Goal: Task Accomplishment & Management: Complete application form

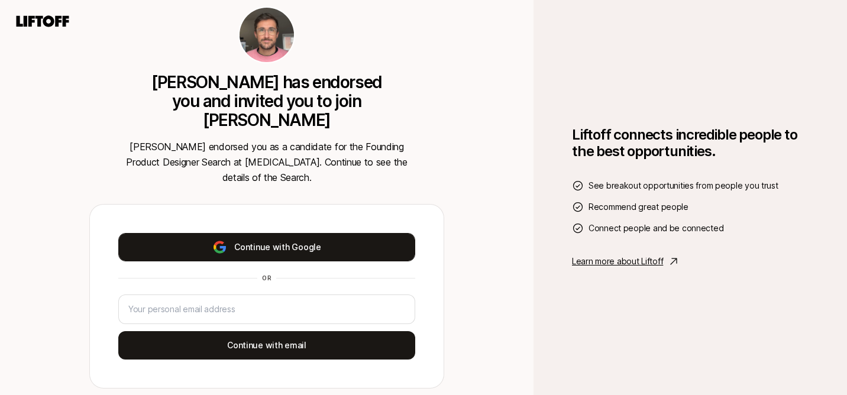
click at [319, 235] on button "Continue with Google" at bounding box center [266, 247] width 297 height 28
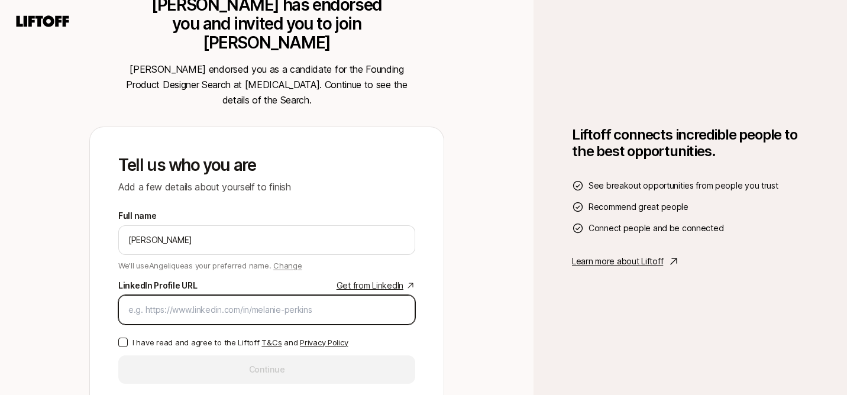
paste input "[URL][DOMAIN_NAME]"
type input "[URL][DOMAIN_NAME]"
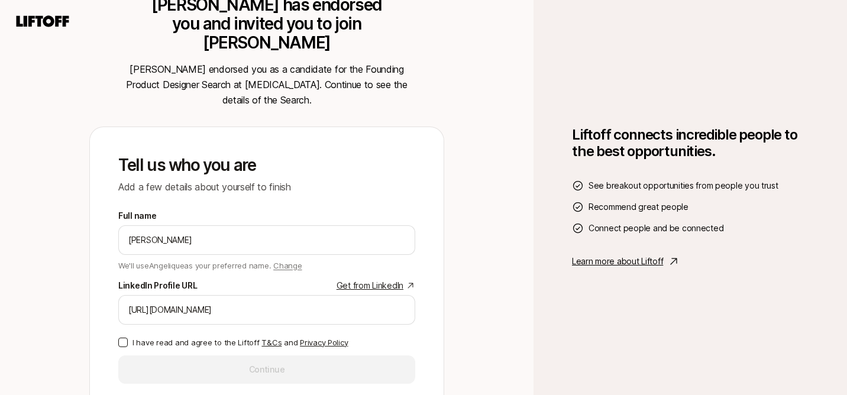
click at [122, 338] on button "I have read and agree to the Liftoff T&Cs and Privacy Policy" at bounding box center [122, 342] width 9 height 9
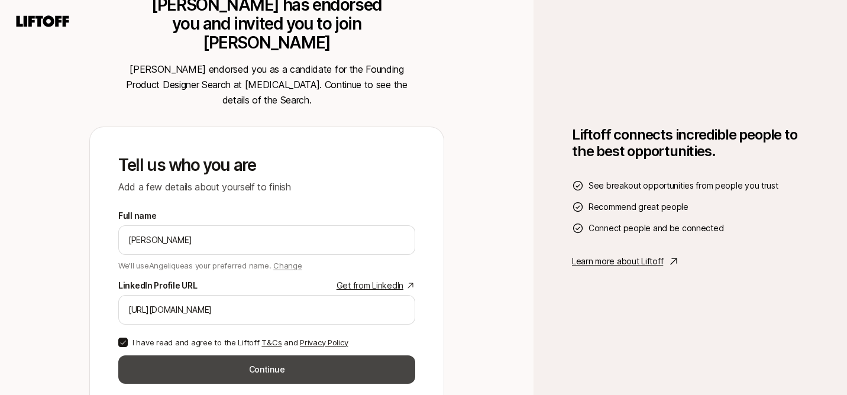
click at [280, 359] on button "Continue" at bounding box center [266, 369] width 297 height 28
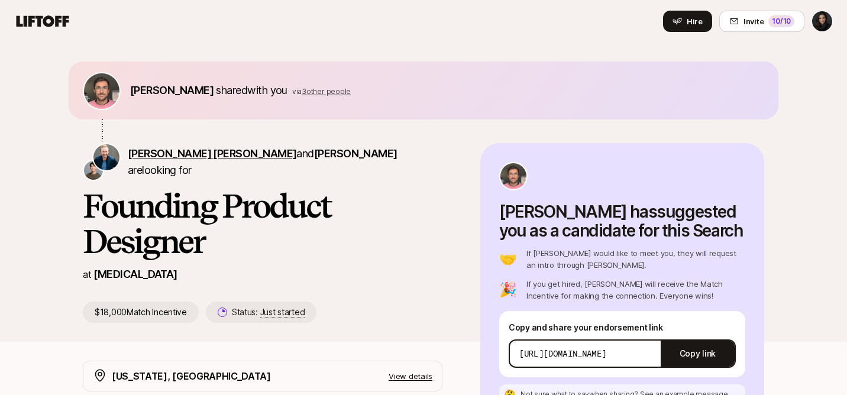
click at [138, 160] on span "[PERSON_NAME] [PERSON_NAME]" at bounding box center [212, 153] width 168 height 12
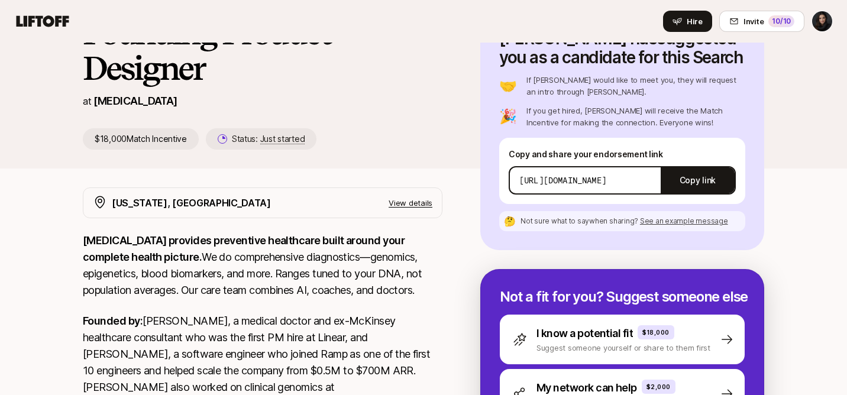
scroll to position [234, 0]
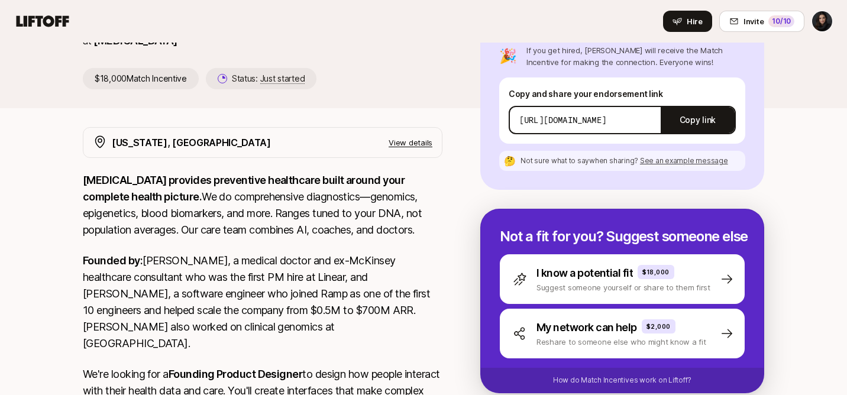
click at [413, 142] on p "View details" at bounding box center [410, 143] width 44 height 12
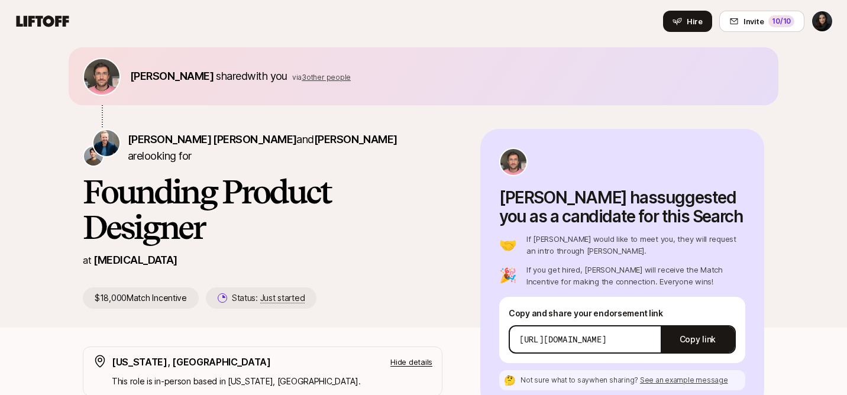
scroll to position [0, 0]
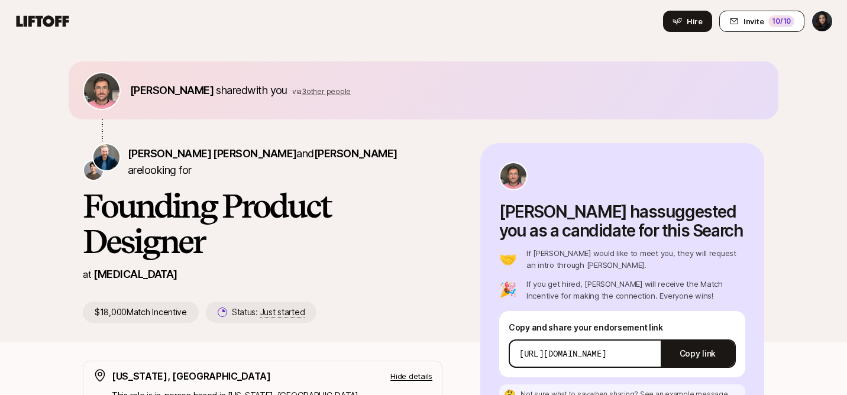
click at [744, 20] on button "Invite 10 /10" at bounding box center [761, 21] width 85 height 21
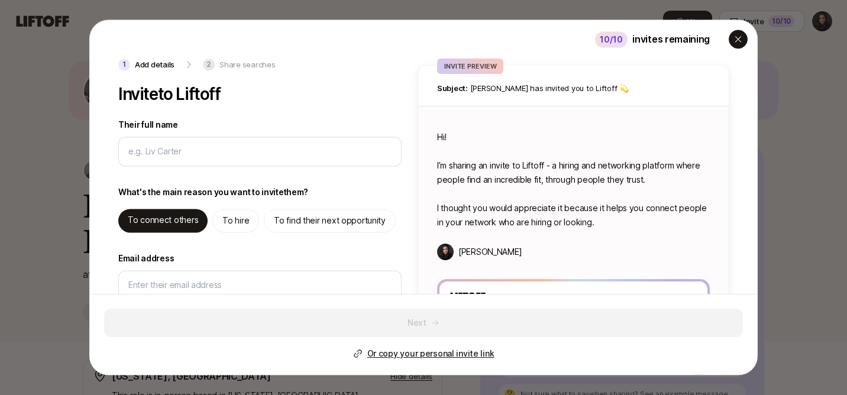
click at [739, 38] on icon "button" at bounding box center [737, 38] width 9 height 9
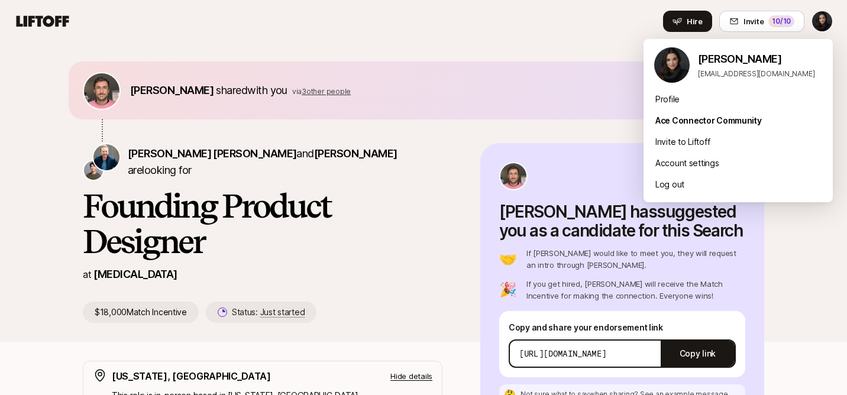
click at [825, 20] on html "Home Searches 1 People Your Private Network Hire Hire Invite 10 /10 [PERSON_NAM…" at bounding box center [423, 197] width 847 height 395
click at [474, 56] on html "Home Searches 1 People Your Private Network Hire Hire Invite 10 /10 [PERSON_NAM…" at bounding box center [423, 197] width 847 height 395
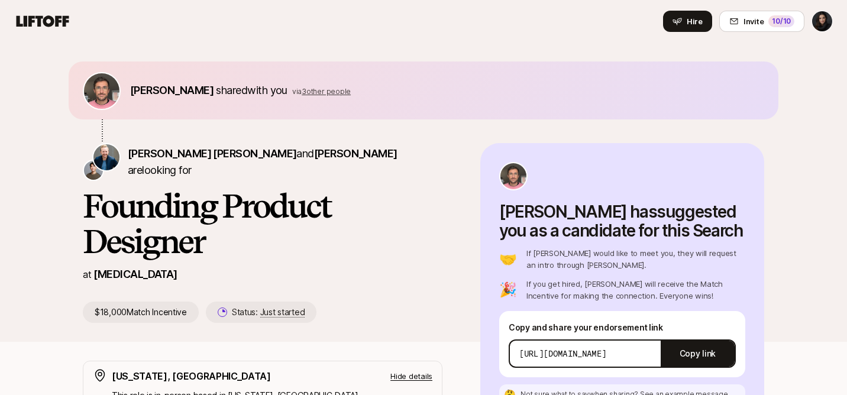
click at [26, 21] on icon at bounding box center [43, 20] width 53 height 11
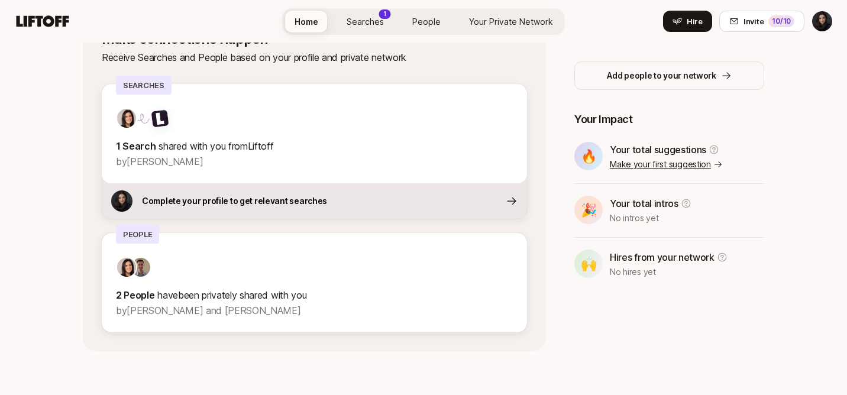
scroll to position [419, 0]
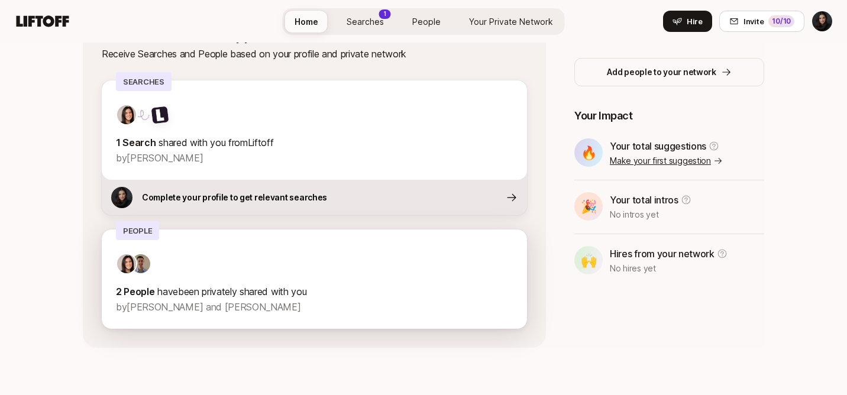
click at [134, 257] on span at bounding box center [126, 263] width 21 height 21
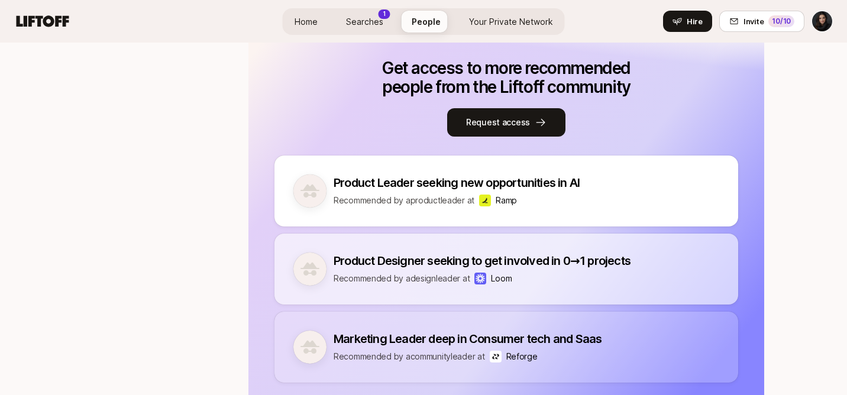
scroll to position [691, 0]
click at [361, 20] on span "Searches" at bounding box center [364, 21] width 37 height 12
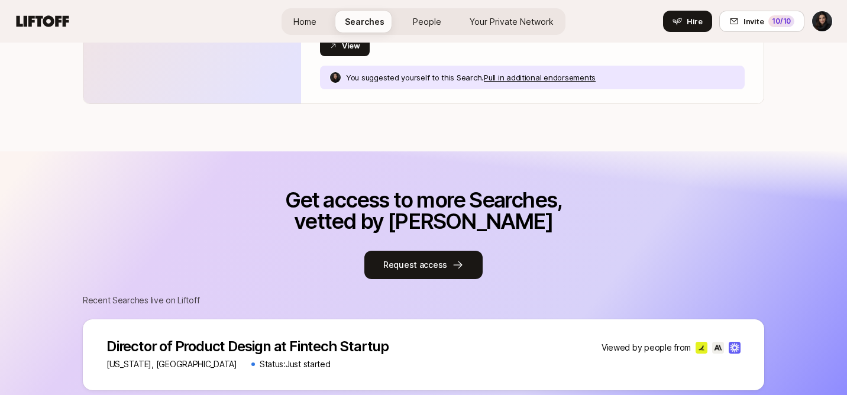
scroll to position [629, 0]
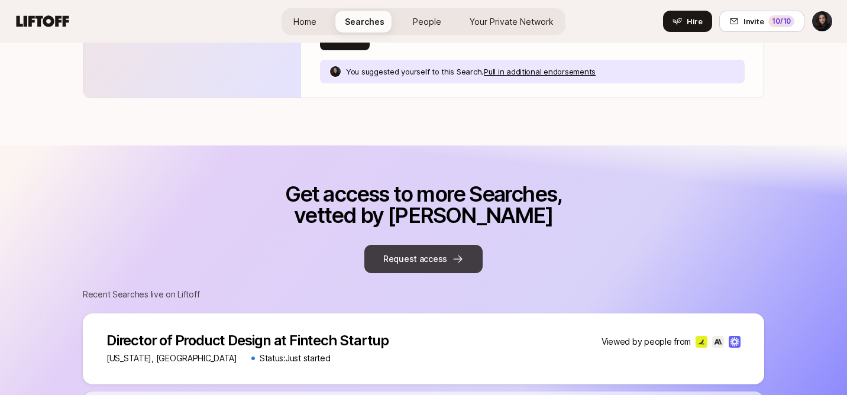
click at [416, 255] on button "Request access" at bounding box center [423, 259] width 118 height 28
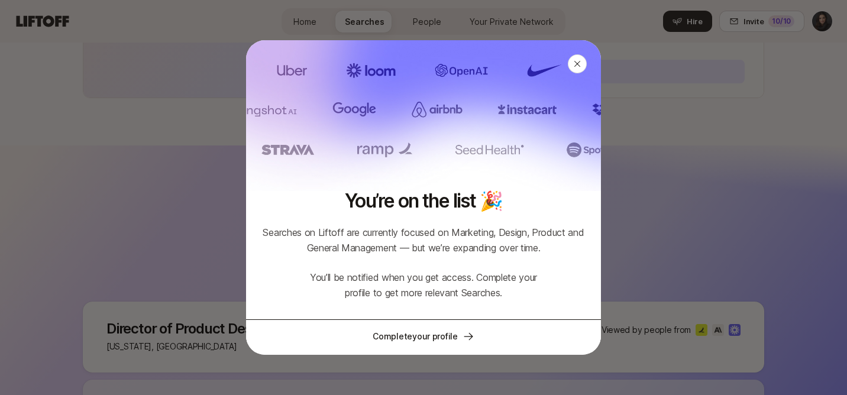
click at [430, 335] on link "Complete your profile" at bounding box center [423, 335] width 355 height 33
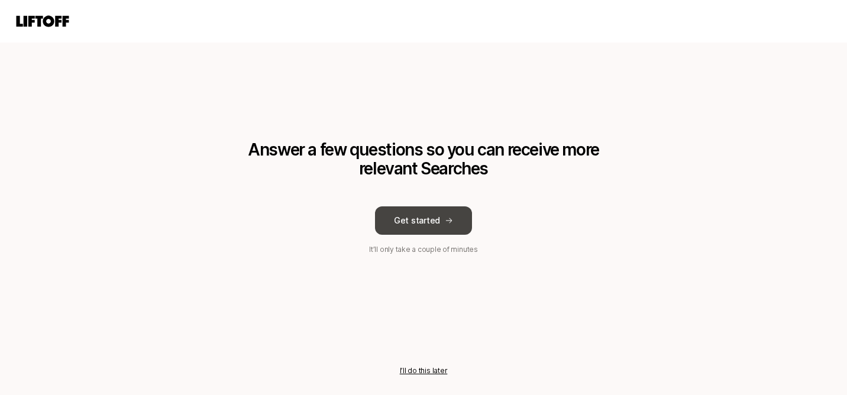
click at [424, 218] on button "Get started" at bounding box center [423, 220] width 97 height 28
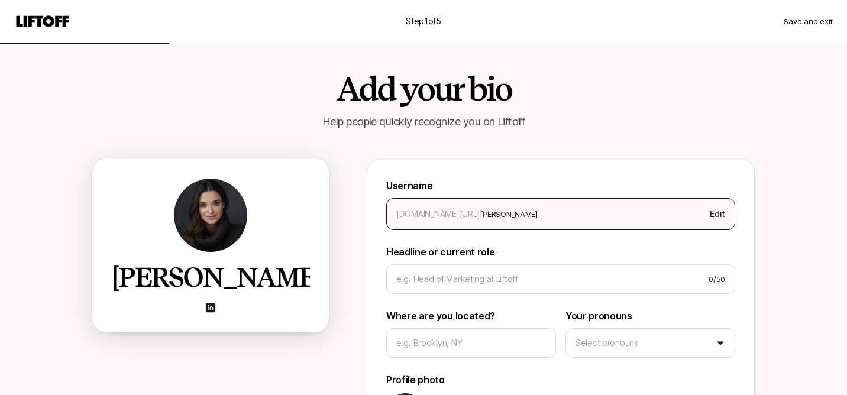
click at [442, 208] on div "[DOMAIN_NAME][URL]" at bounding box center [437, 214] width 83 height 14
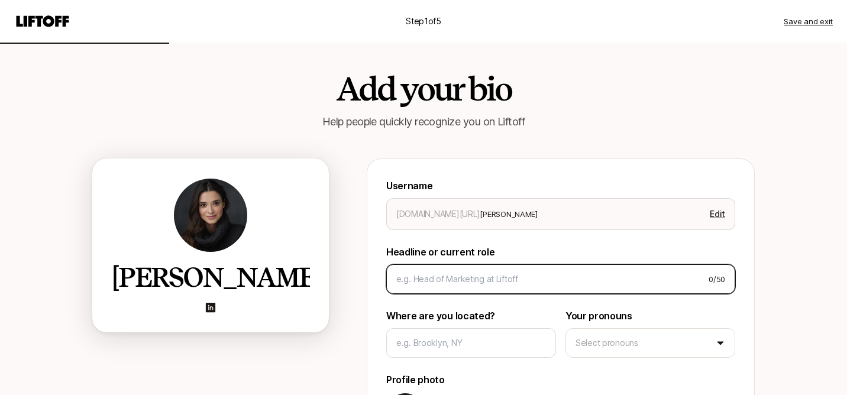
click at [446, 274] on input at bounding box center [547, 279] width 303 height 14
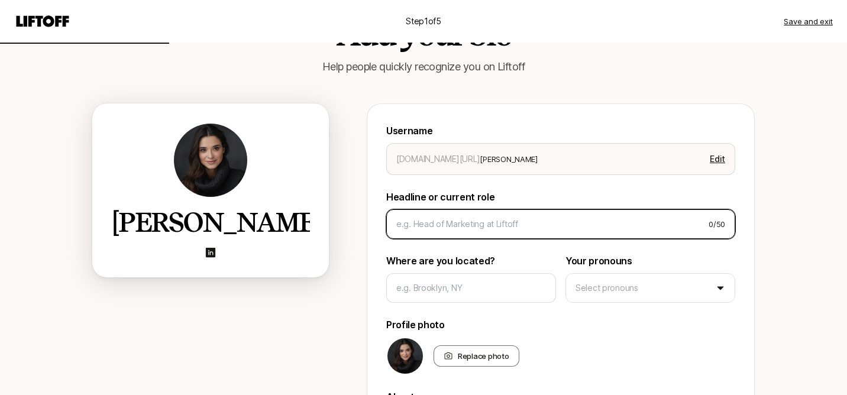
scroll to position [57, 0]
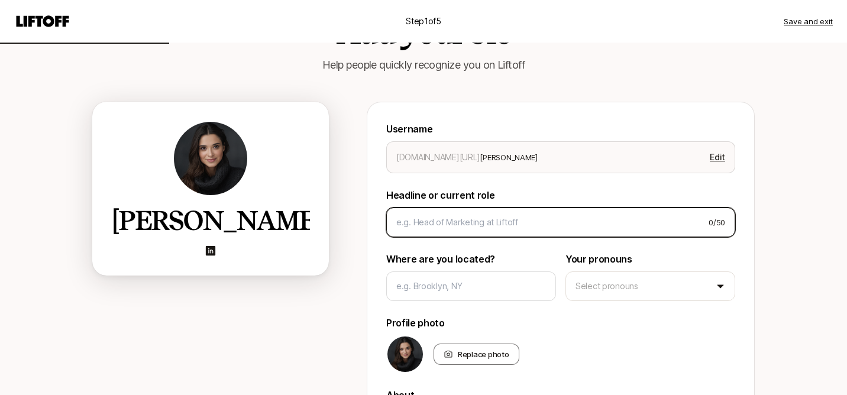
type textarea "x"
type input "P"
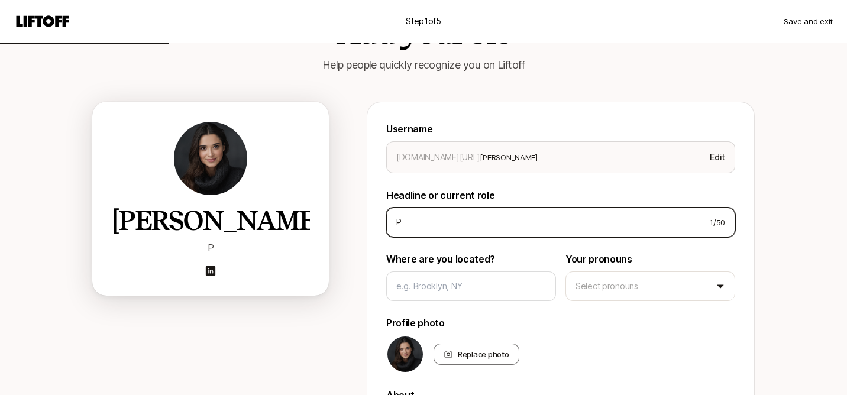
type textarea "x"
type input "Pr"
type textarea "x"
type input "Pri"
type textarea "x"
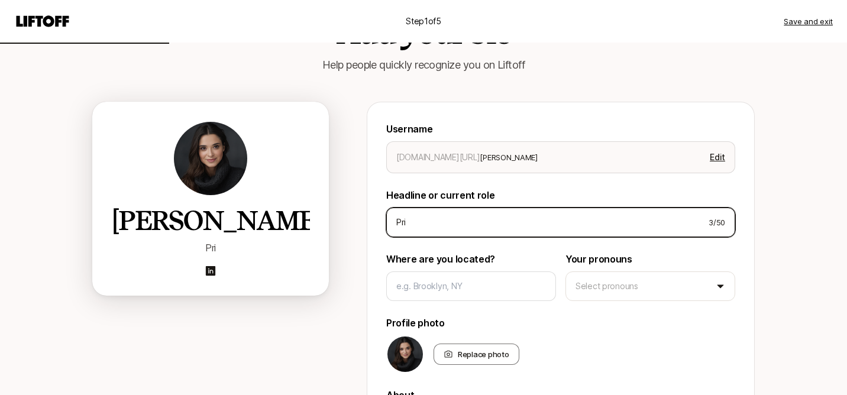
type input "Prin"
type textarea "x"
type input "Princ"
type textarea "x"
type input "Princi"
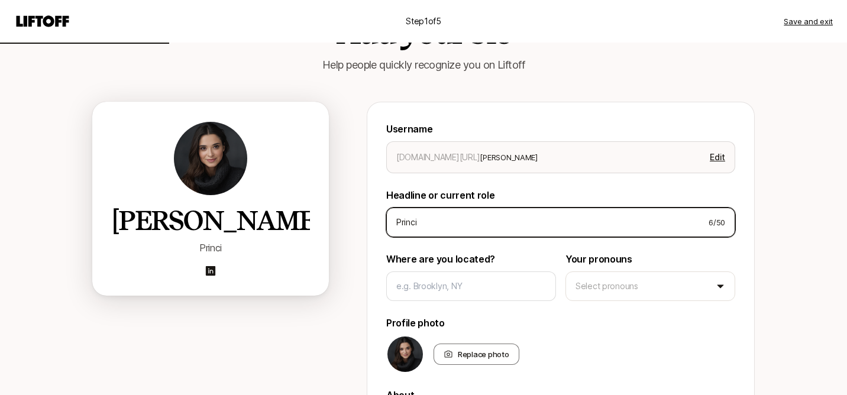
type textarea "x"
type input "Princip"
type textarea "x"
type input "Principa"
type textarea "x"
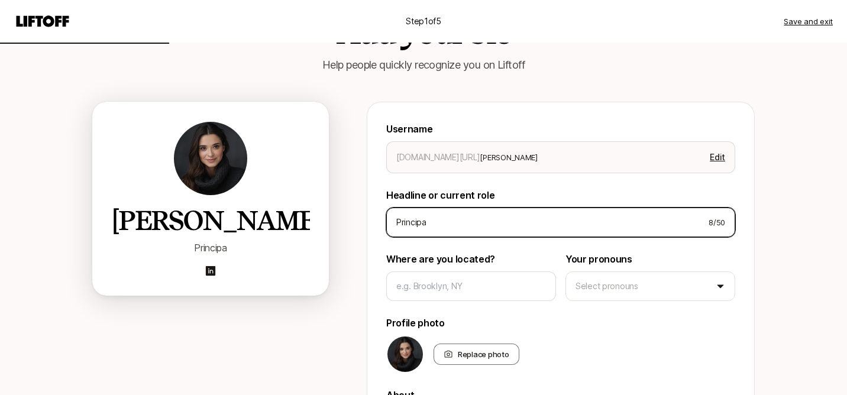
type input "Principal"
type textarea "x"
type input "Principal"
type textarea "x"
type input "Principal P"
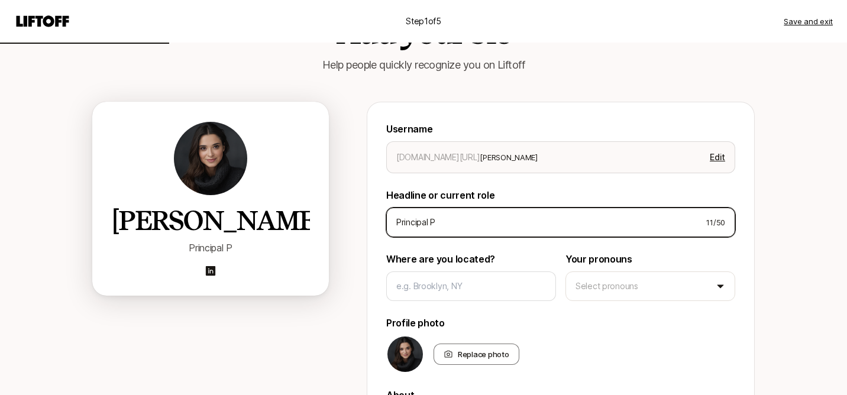
type textarea "x"
type input "Principal Pro"
type textarea "x"
type input "Principal Prod"
type textarea "x"
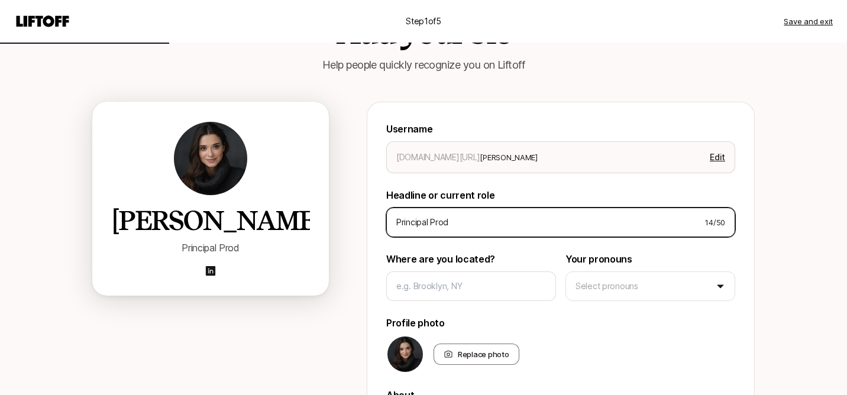
type input "Principal Produ"
type textarea "x"
type input "Principal Produt"
type textarea "x"
type input "Principal Produt"
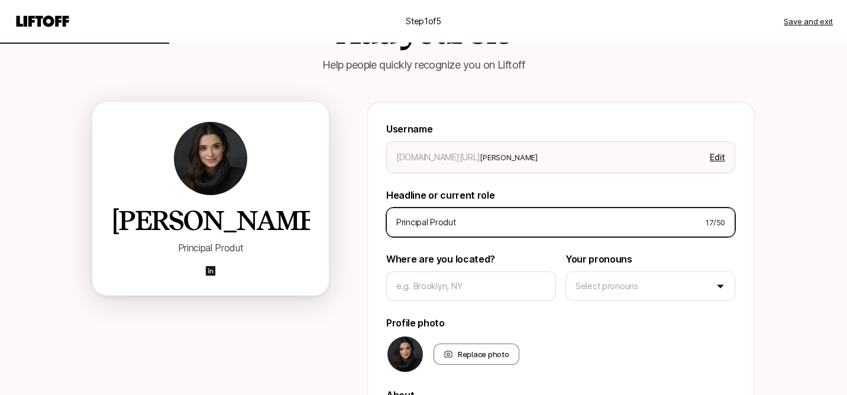
type textarea "x"
type input "Principal Produt"
type textarea "x"
type input "Principal Produ"
type textarea "x"
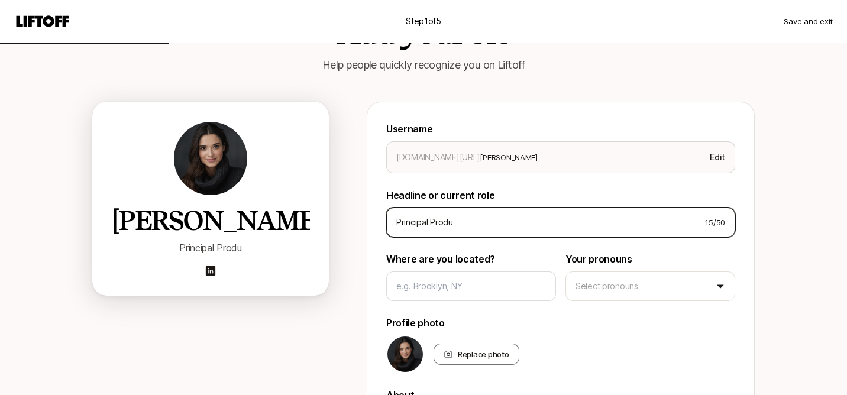
type input "Principal Produc"
type textarea "x"
type input "Principal Product"
type textarea "x"
type input "Principal Product"
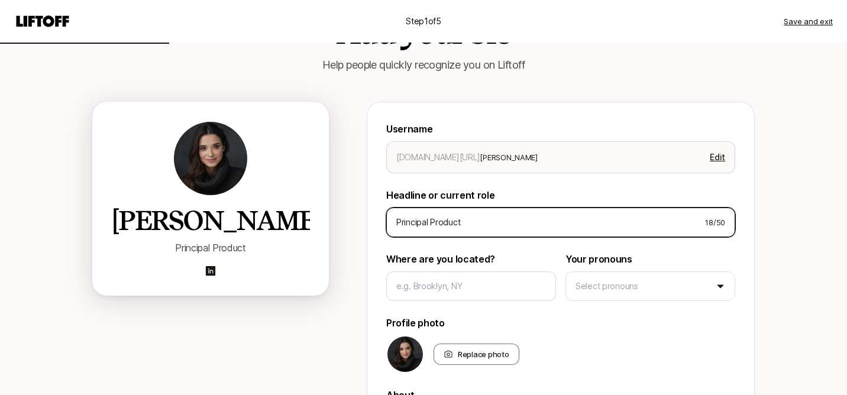
type textarea "x"
type input "Principal Product D"
type textarea "x"
type input "Principal Product De"
type textarea "x"
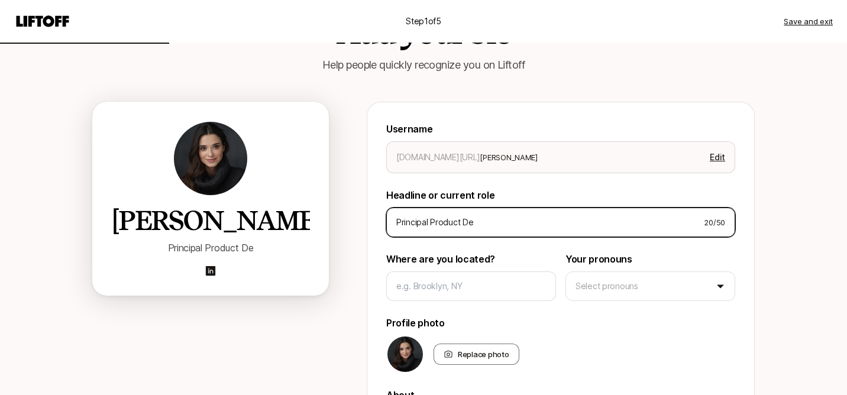
type input "Principal Product Des"
type textarea "x"
type input "Principal Product Desi"
type textarea "x"
type input "Principal Product Desig"
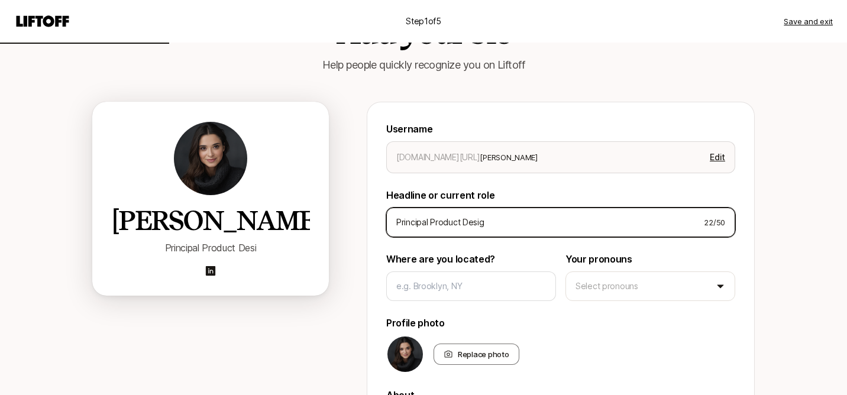
type textarea "x"
type input "Principal Product Design"
type textarea "x"
type input "Principal Product Designe"
type textarea "x"
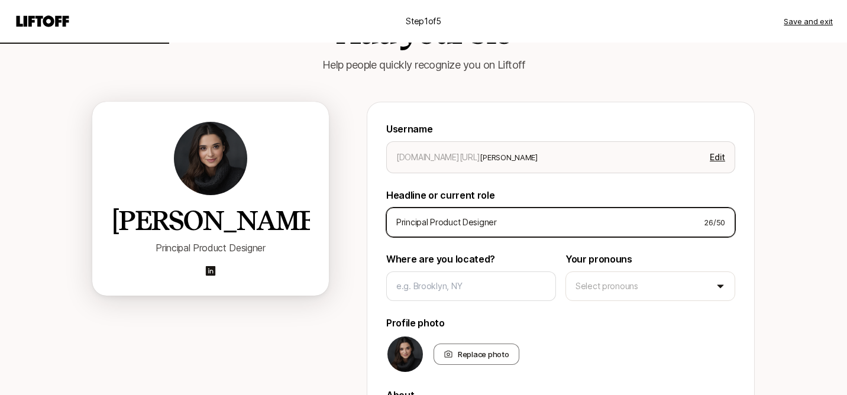
click at [440, 220] on input "Principal Product Designer" at bounding box center [545, 222] width 298 height 14
type input "Principal Product Designer"
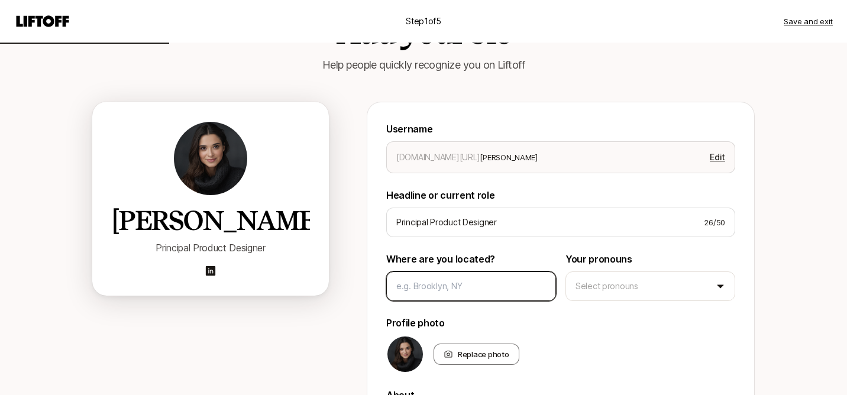
click at [455, 282] on input at bounding box center [471, 286] width 150 height 14
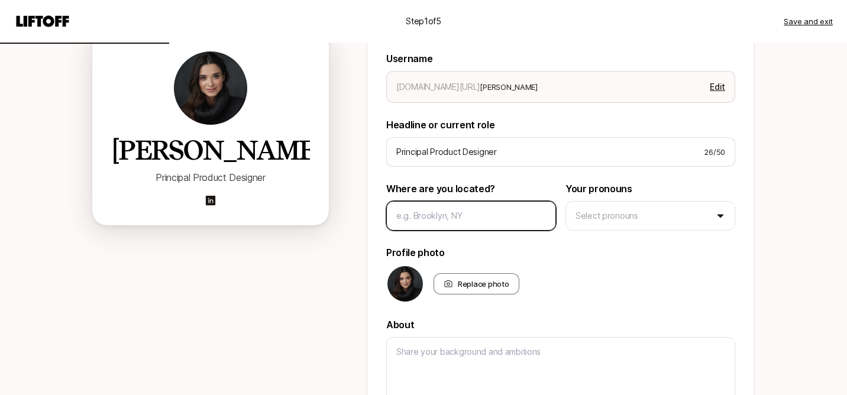
scroll to position [130, 0]
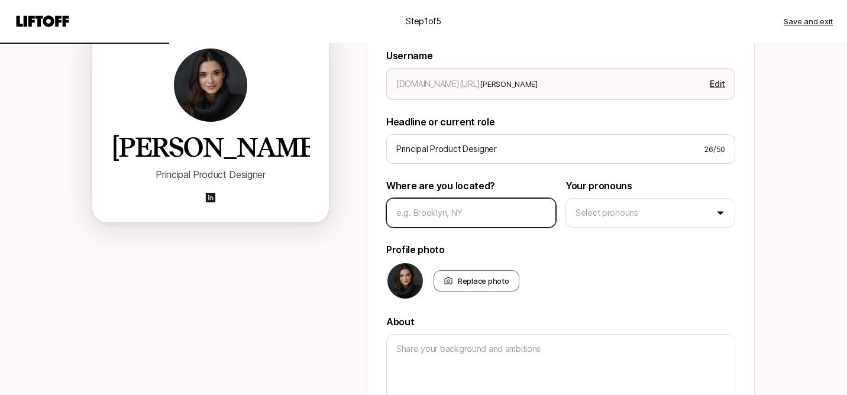
type textarea "x"
type input "r"
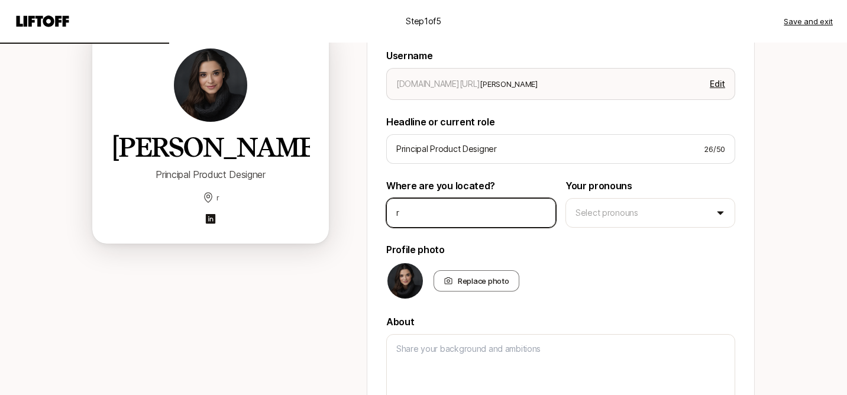
type textarea "x"
type input "re"
type textarea "x"
type input "rem"
type textarea "x"
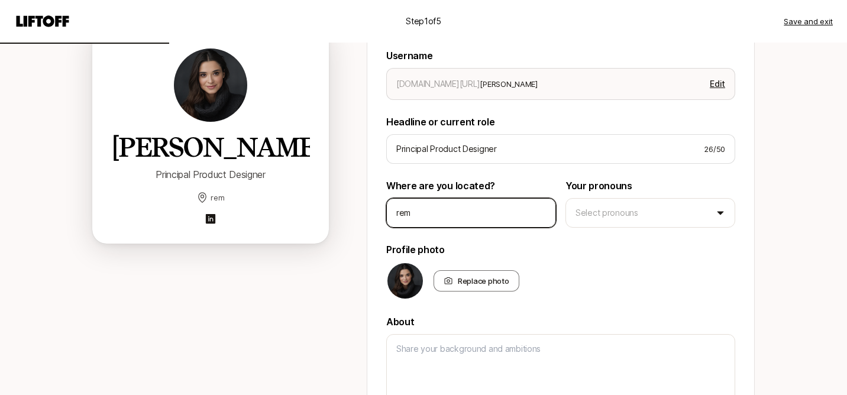
type input "remo"
type textarea "x"
type input "rem"
type textarea "x"
type input "re"
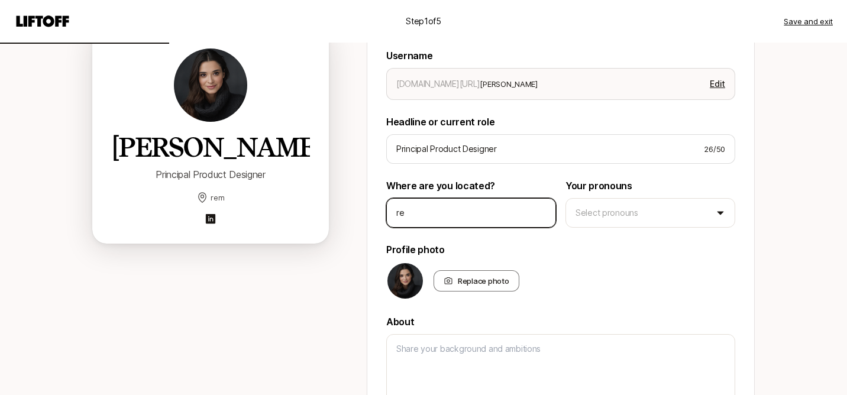
type textarea "x"
type input "r"
type textarea "x"
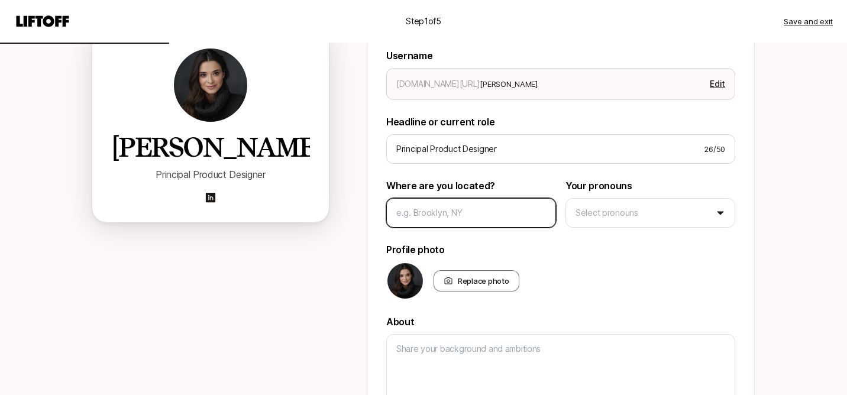
type textarea "x"
type input "R"
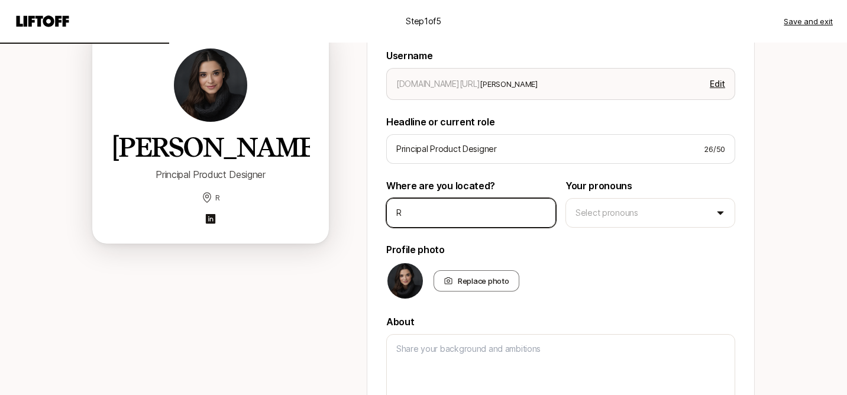
type textarea "x"
type input "Re"
type textarea "x"
type input "Rem"
type textarea "x"
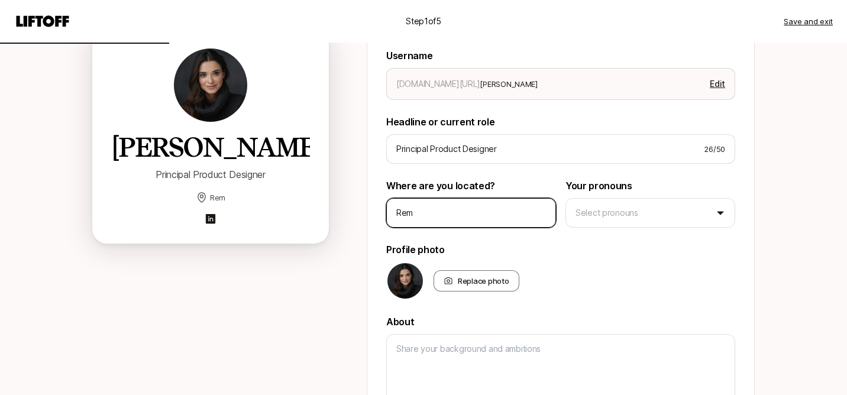
type input "Remo"
type textarea "x"
type input "Remot"
type textarea "x"
type input "Remote"
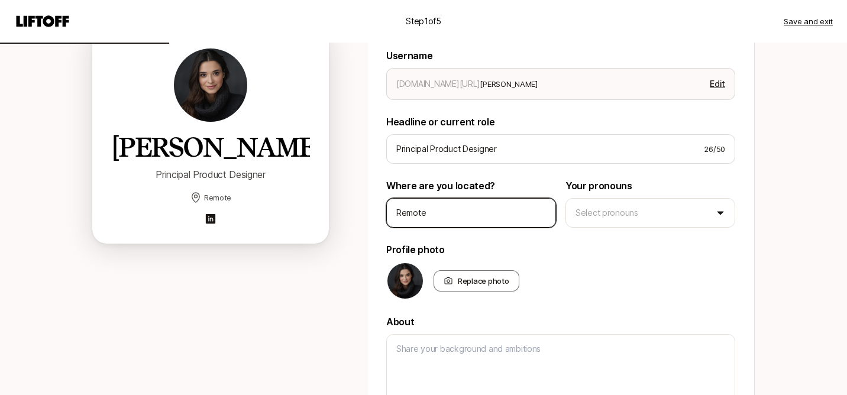
type textarea "x"
type input "Remote,"
type textarea "x"
type input "Remote,"
type textarea "x"
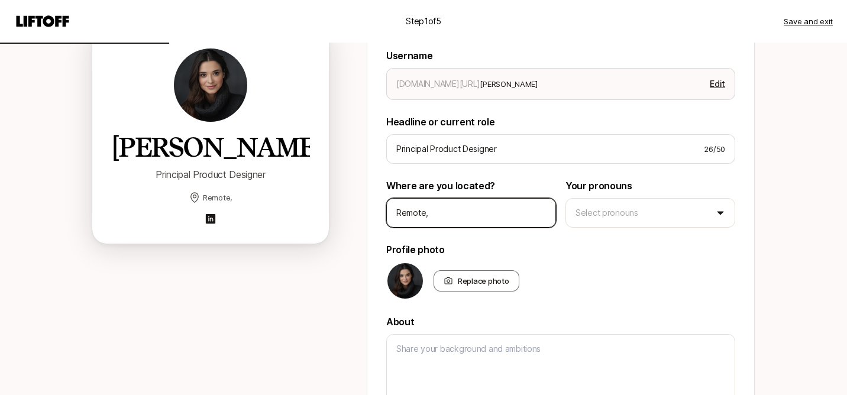
type input "Remote, N"
type textarea "x"
type input "Remote, [GEOGRAPHIC_DATA]"
type textarea "x"
type input "Remote, [GEOGRAPHIC_DATA]"
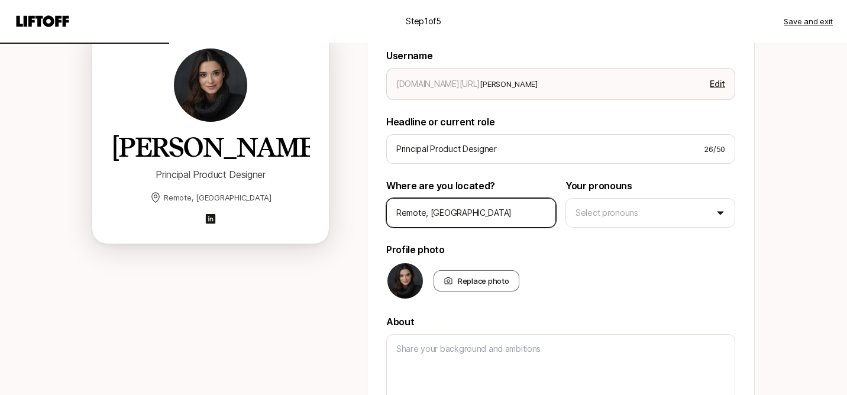
type textarea "x"
type input "Remote, [GEOGRAPHIC_DATA]"
type textarea "x"
type input "Remote, N"
type textarea "x"
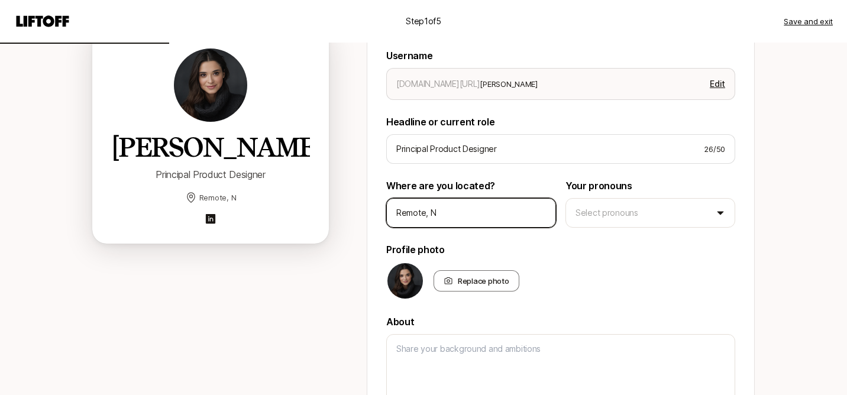
type input "Remote,"
type textarea "x"
type input "Remote,"
type textarea "x"
type input "Remote"
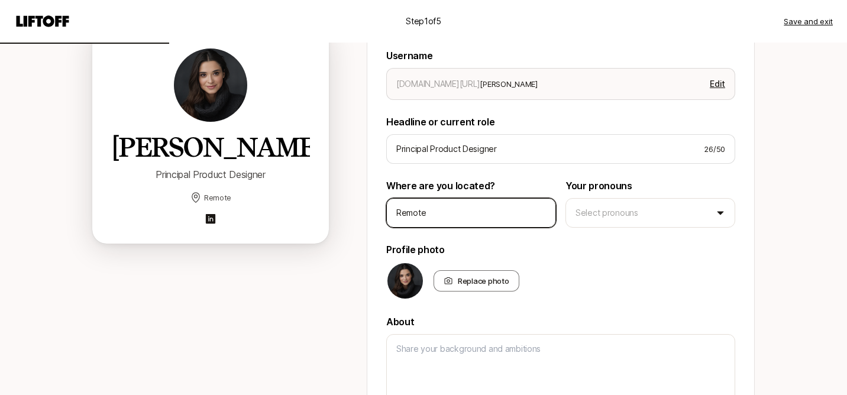
type textarea "x"
type input "Remote,"
type textarea "x"
type input "Remote,"
type textarea "x"
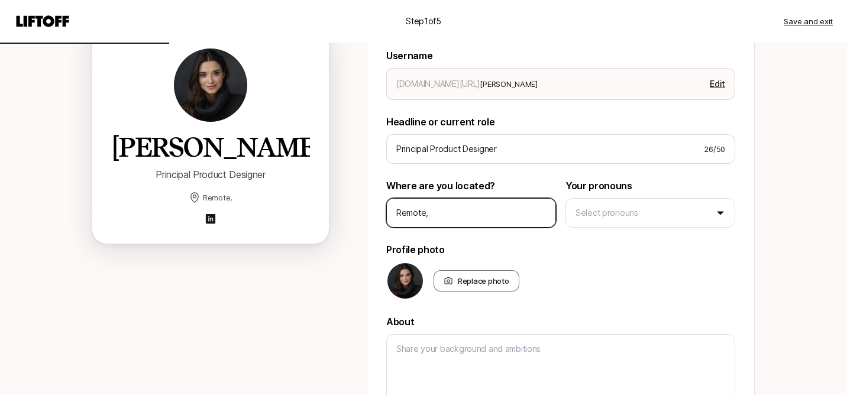
type input "Remote, [GEOGRAPHIC_DATA]"
type textarea "x"
type input "Remote, [GEOGRAPHIC_DATA]"
type textarea "x"
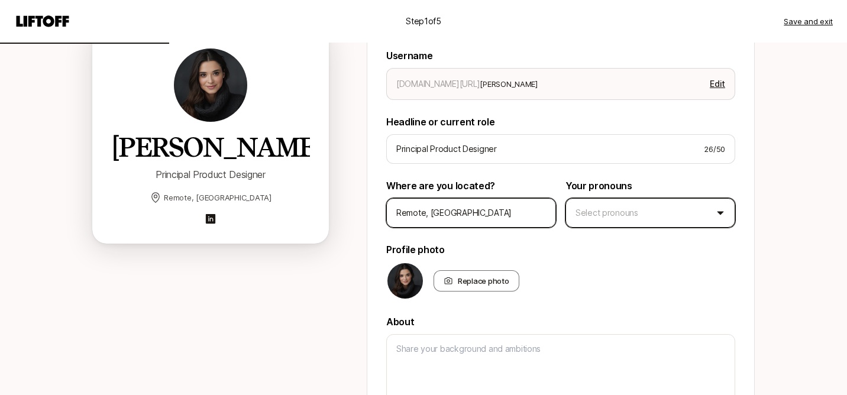
type input "Remote, [GEOGRAPHIC_DATA]"
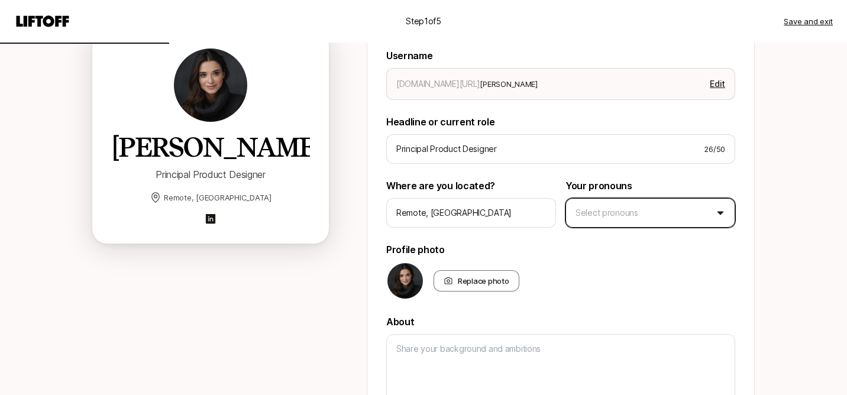
click at [598, 210] on html "Step 1 of 5 Save and exit Add your bio Help people quickly recognize you on Lif…" at bounding box center [423, 67] width 847 height 395
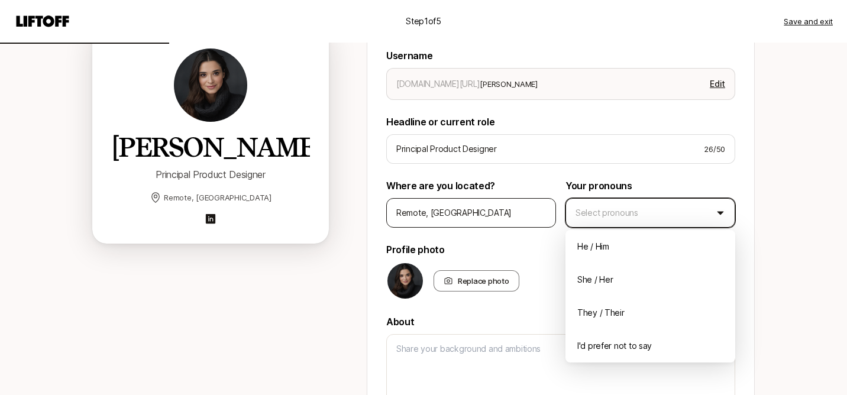
click at [481, 211] on html "Step 1 of 5 Save and exit Add your bio Help people quickly recognize you on Lif…" at bounding box center [423, 67] width 847 height 395
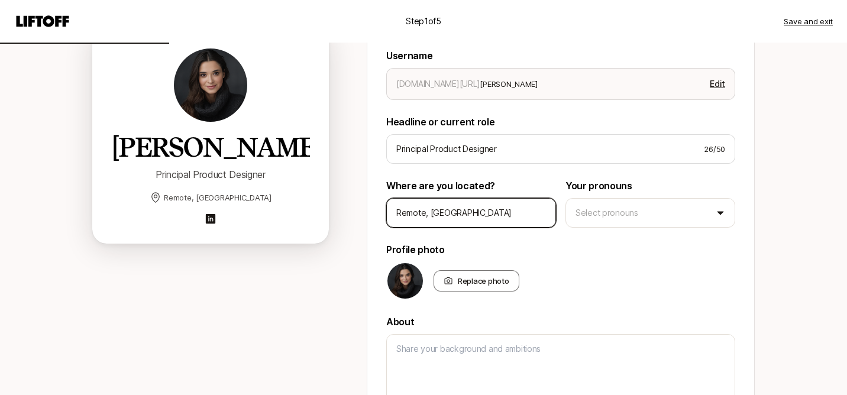
click at [475, 215] on input "Remote, [GEOGRAPHIC_DATA]" at bounding box center [471, 213] width 150 height 14
click at [446, 215] on input "Remote, [GEOGRAPHIC_DATA]" at bounding box center [471, 213] width 150 height 14
type textarea "x"
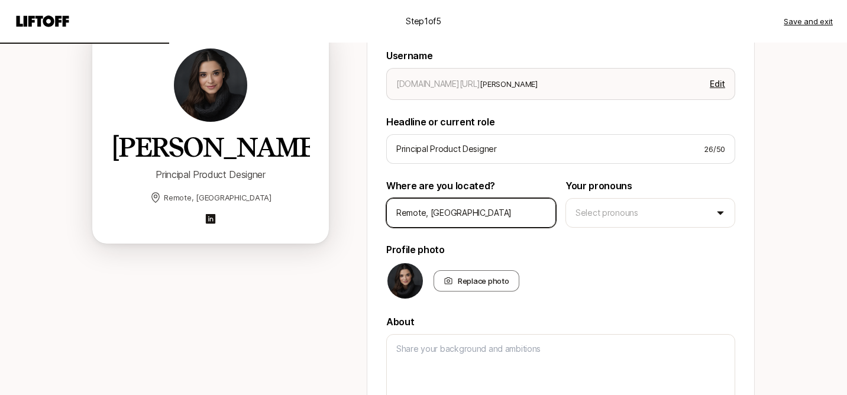
type input "D"
type textarea "x"
type input "Du"
type textarea "x"
type input "Dua"
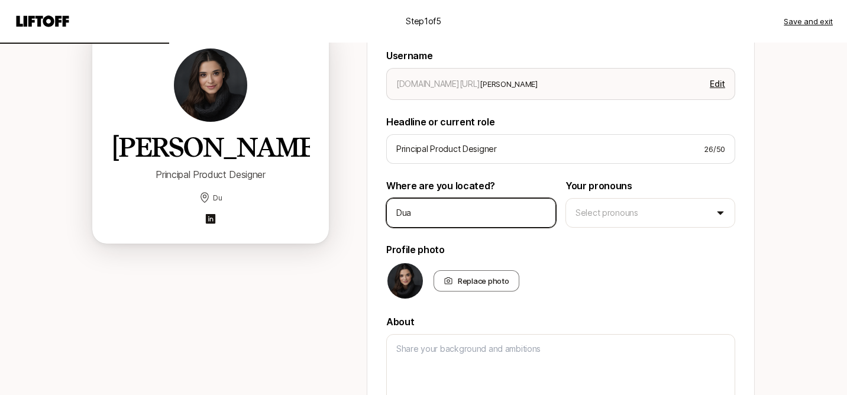
type textarea "x"
type input "Duab"
type textarea "x"
type input "[DEMOGRAPHIC_DATA]"
type textarea "x"
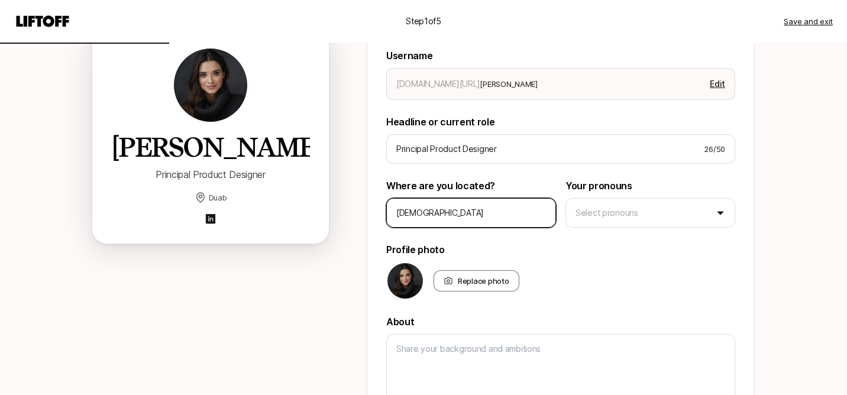
type input "[DEMOGRAPHIC_DATA]"
type textarea "x"
type input "[DEMOGRAPHIC_DATA]"
type textarea "x"
type input "Duab"
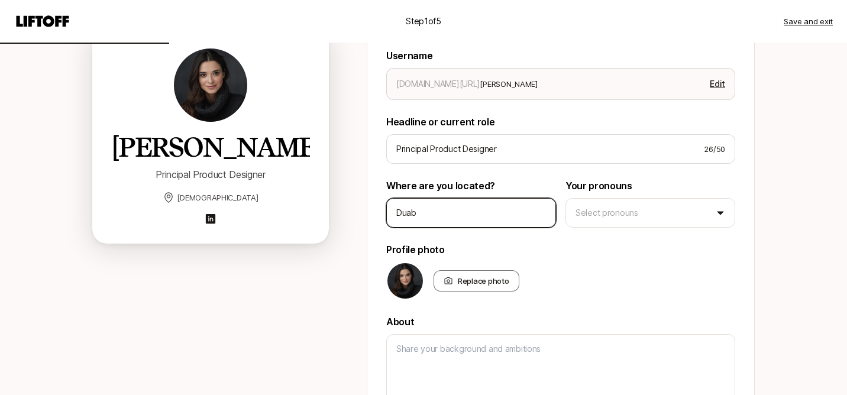
type textarea "x"
type input "Dua"
type textarea "x"
type input "Du"
type textarea "x"
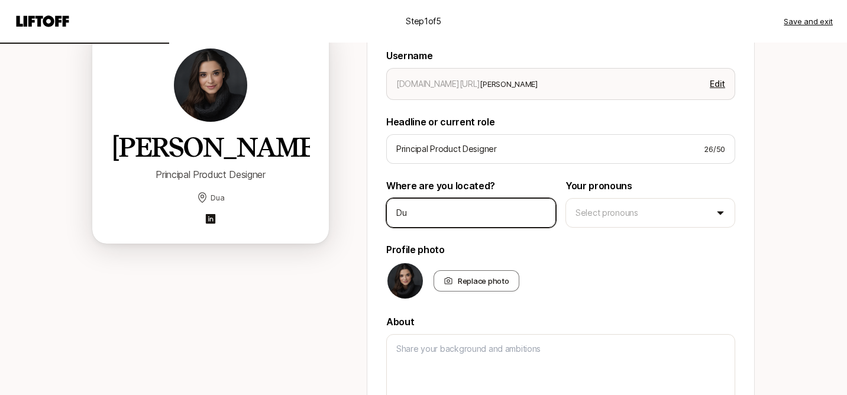
type input "D"
type textarea "x"
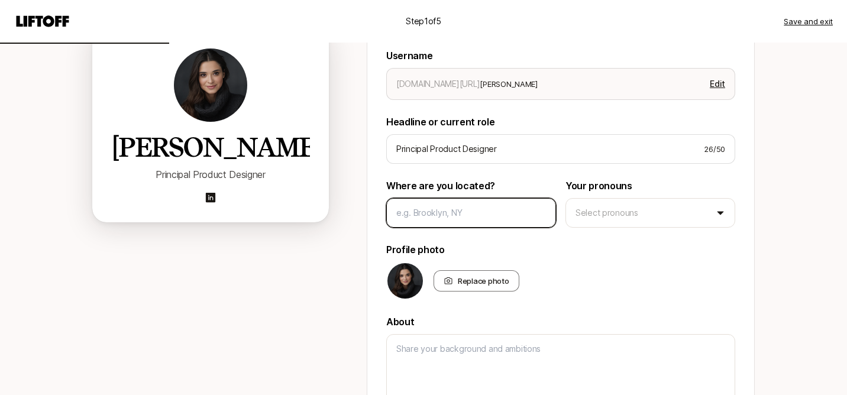
type textarea "x"
type input "D"
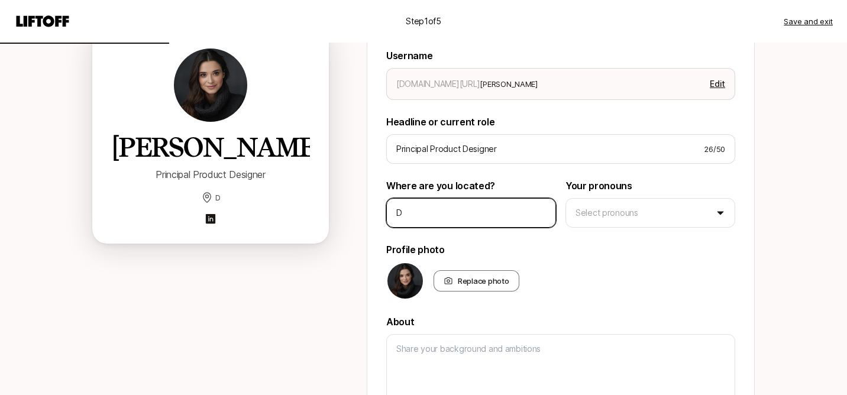
type textarea "x"
type input "Du"
type textarea "x"
type input "Dub"
type textarea "x"
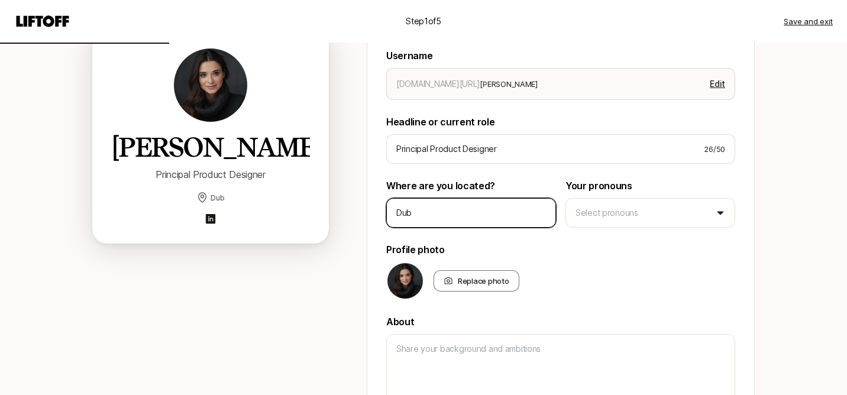
type input "Duba"
type textarea "x"
type input "[GEOGRAPHIC_DATA]"
type textarea "x"
type input "[GEOGRAPHIC_DATA]"
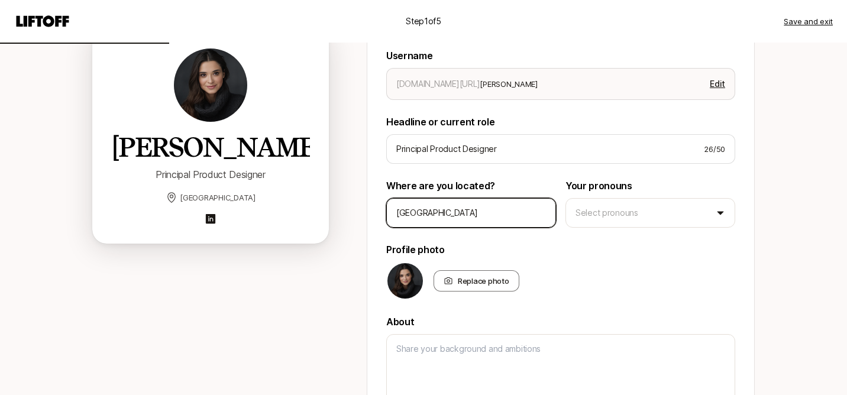
type textarea "x"
type input "[GEOGRAPHIC_DATA]"
type textarea "x"
type input "[GEOGRAPHIC_DATA],"
type textarea "x"
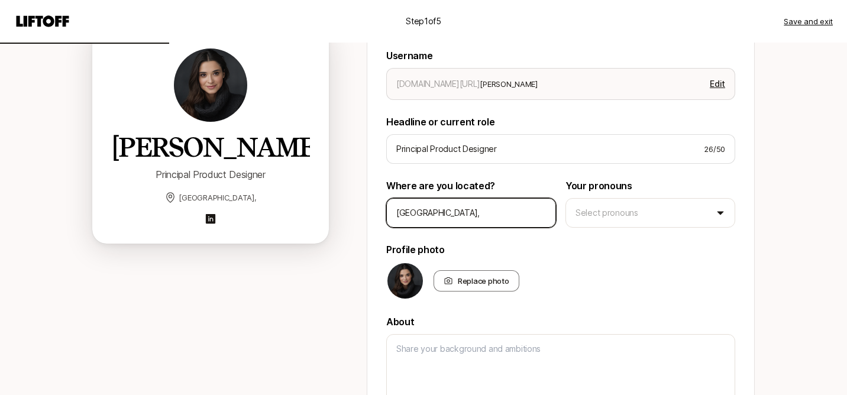
type input "[GEOGRAPHIC_DATA],"
type textarea "x"
type input "[GEOGRAPHIC_DATA], [GEOGRAPHIC_DATA]"
type textarea "x"
type input "[GEOGRAPHIC_DATA], [GEOGRAPHIC_DATA]"
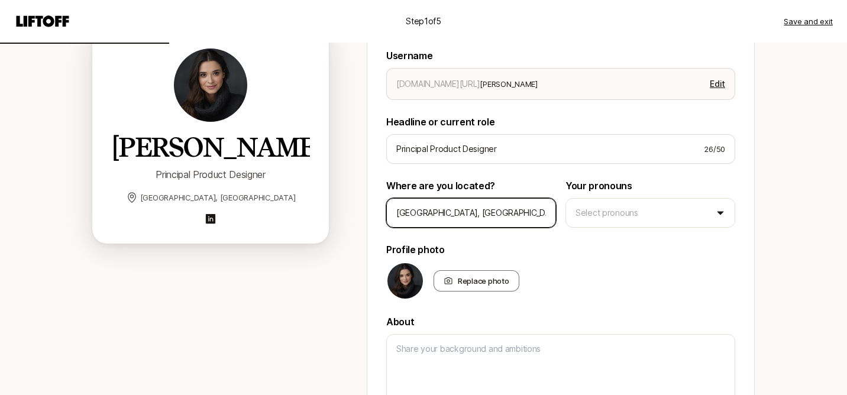
type textarea "x"
type input "[GEOGRAPHIC_DATA], [GEOGRAPHIC_DATA]"
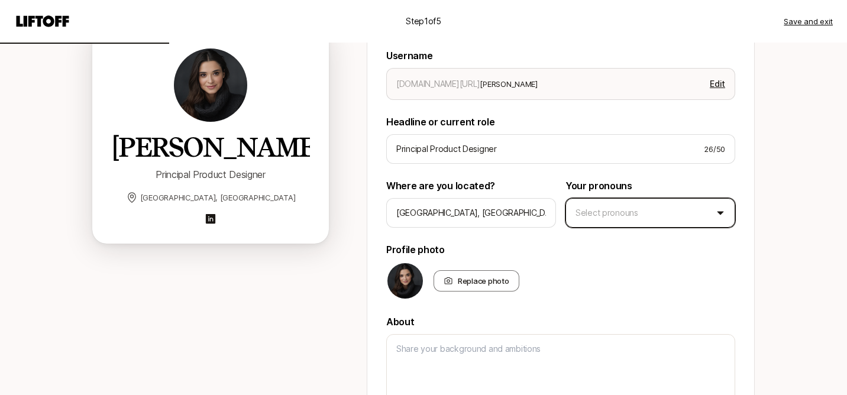
click at [618, 213] on html "Step 1 of 5 Save and exit Add your bio Help people quickly recognize you on Lif…" at bounding box center [423, 67] width 847 height 395
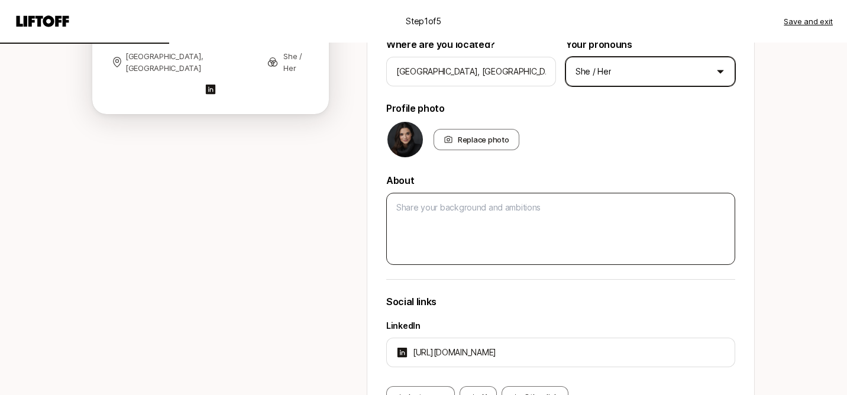
scroll to position [277, 0]
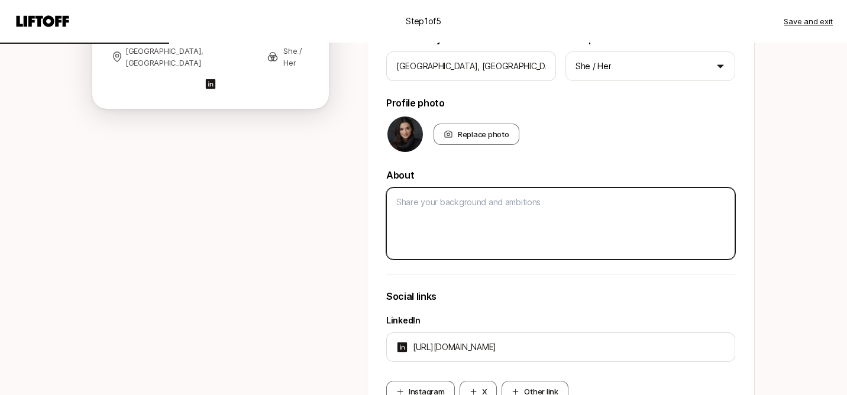
click at [430, 202] on textarea at bounding box center [560, 223] width 349 height 72
paste textarea "In my 15+ year career, including 4 at Google, I've consistently delivered impac…"
type textarea "x"
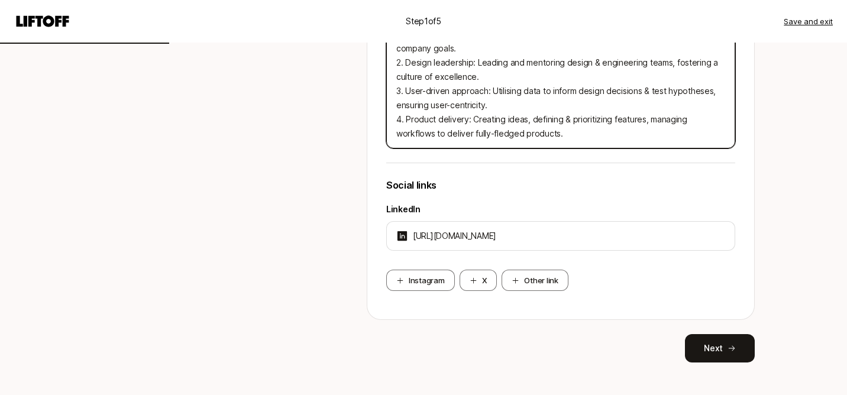
scroll to position [516, 0]
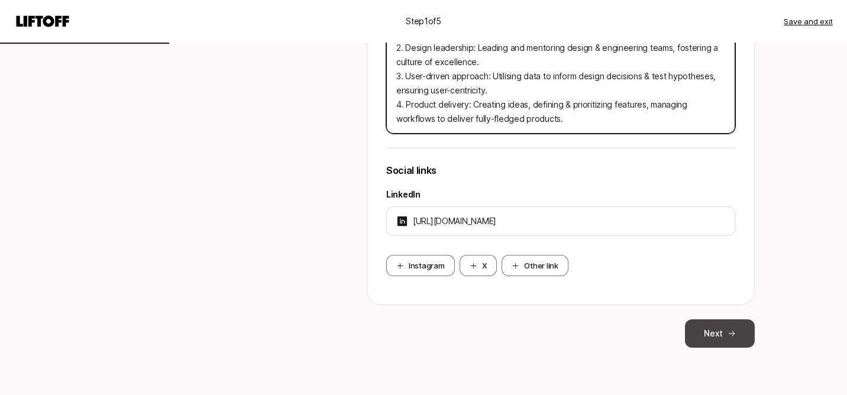
type textarea "In my 15+ year career, including 4 at Google, I've consistently delivered impac…"
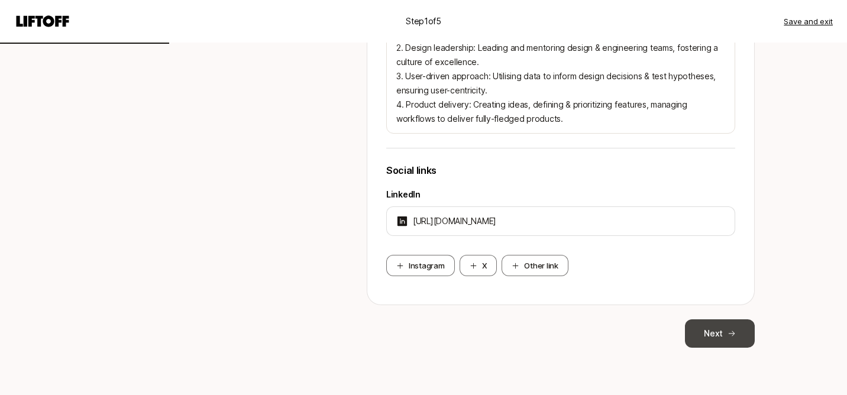
click at [705, 330] on button "Next" at bounding box center [720, 333] width 70 height 28
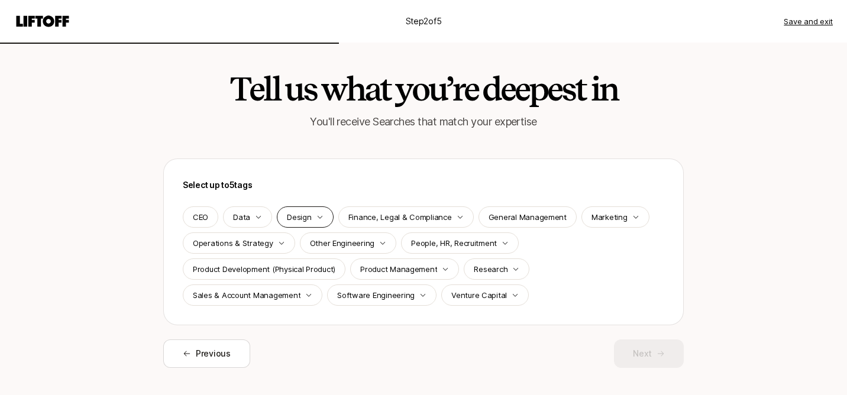
click at [311, 211] on div "Design" at bounding box center [305, 216] width 56 height 21
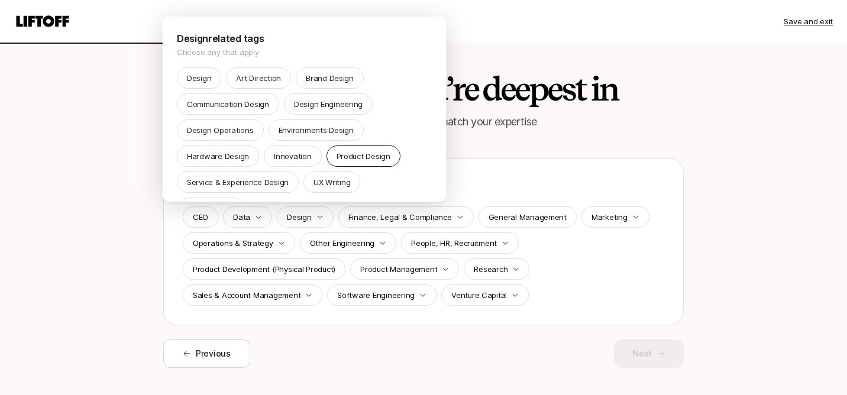
click at [368, 156] on p "Product Design" at bounding box center [363, 156] width 54 height 12
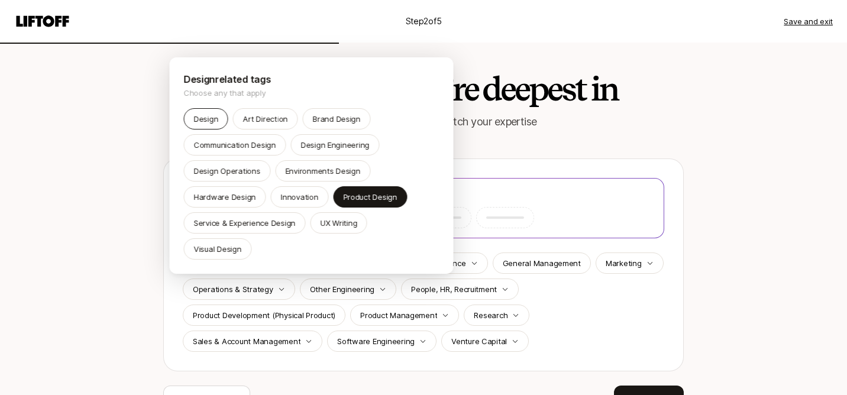
click at [210, 118] on p "Design" at bounding box center [206, 119] width 24 height 12
click at [298, 195] on p "Innovation" at bounding box center [299, 197] width 37 height 12
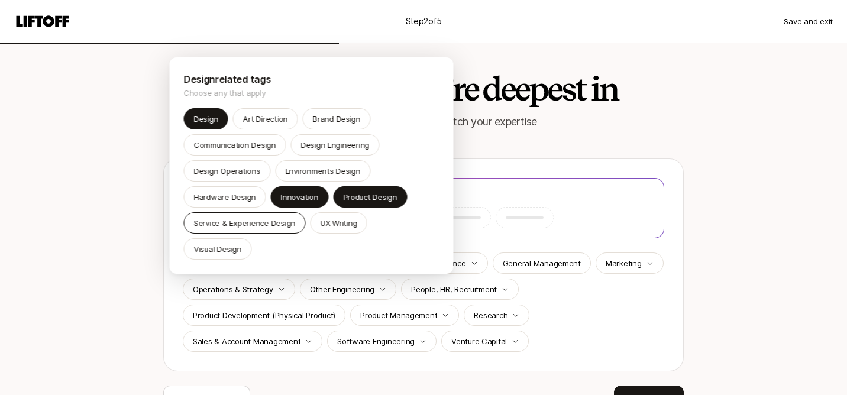
click at [274, 224] on p "Service & Experience Design" at bounding box center [245, 223] width 102 height 12
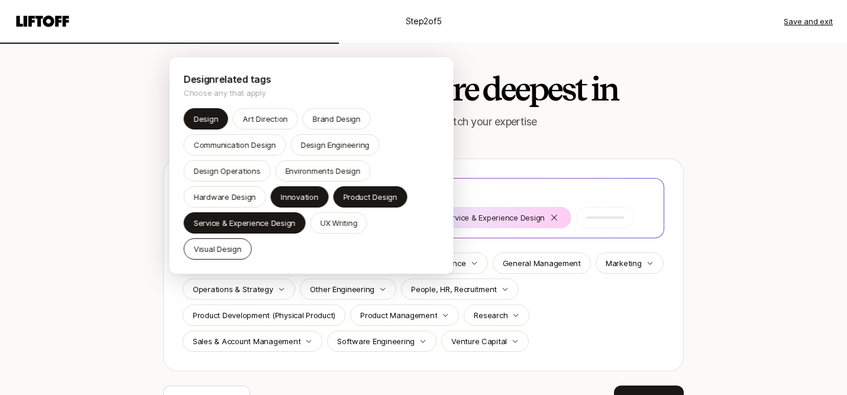
click at [242, 243] on p "Visual Design" at bounding box center [218, 249] width 48 height 12
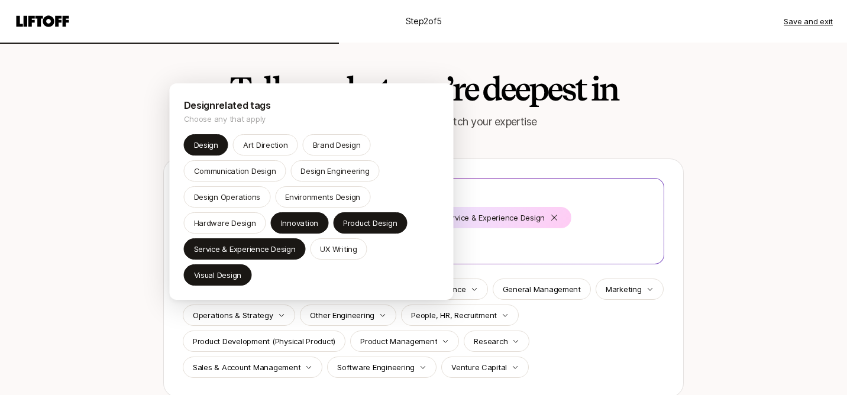
click at [714, 224] on html "Step 2 of 5 Save and exit Tell us what you’re deepest in You'll receive Searche…" at bounding box center [423, 197] width 847 height 395
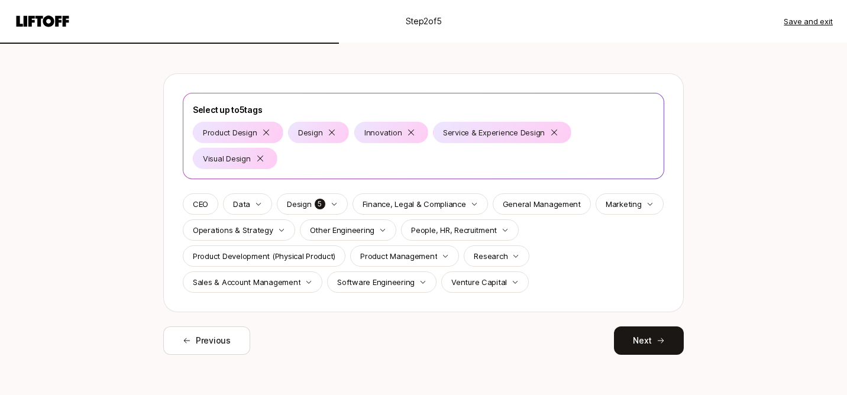
scroll to position [92, 0]
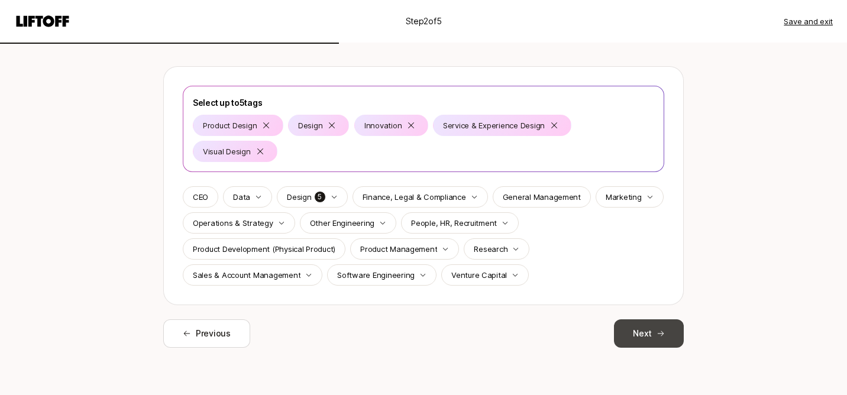
click at [626, 329] on button "Next" at bounding box center [649, 333] width 70 height 28
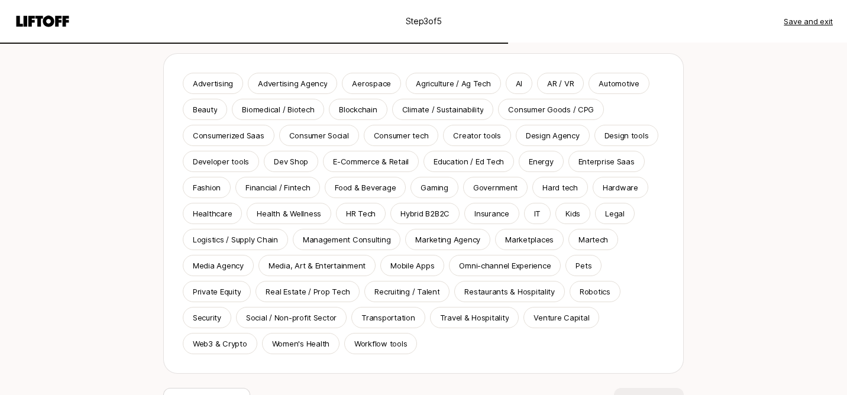
scroll to position [109, 0]
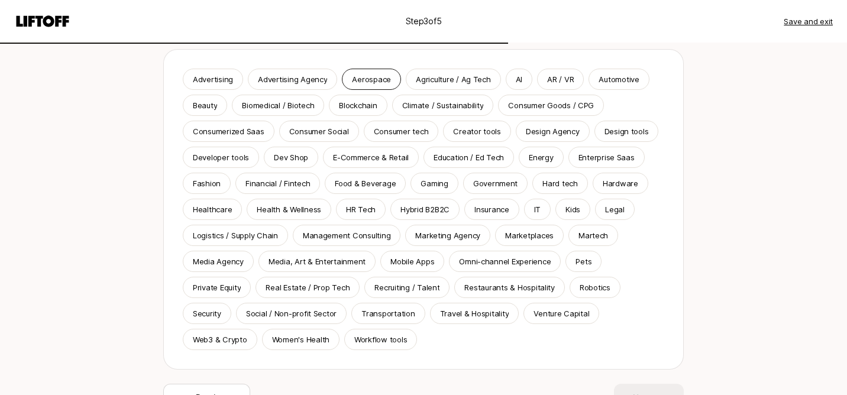
click at [367, 74] on p "Aerospace" at bounding box center [371, 79] width 39 height 12
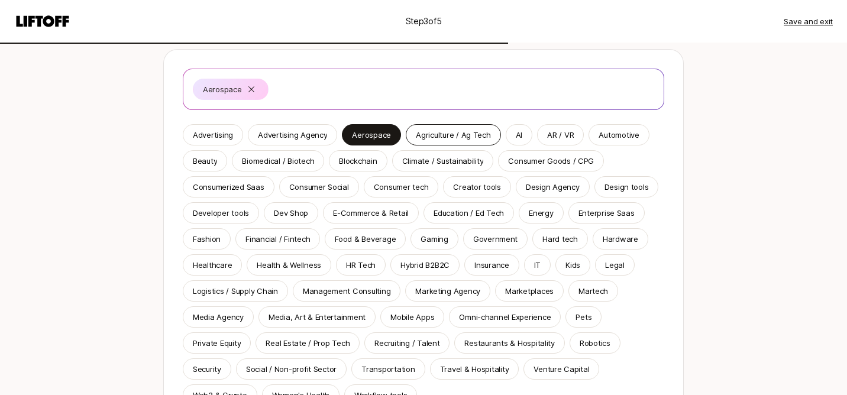
click at [458, 140] on p "Agriculture / Ag Tech" at bounding box center [453, 135] width 75 height 12
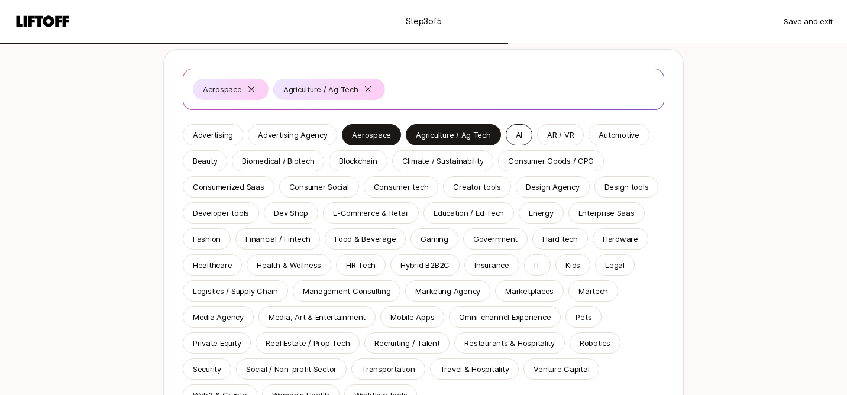
click at [516, 135] on p "AI" at bounding box center [519, 135] width 7 height 12
click at [614, 132] on p "Automotive" at bounding box center [618, 135] width 40 height 12
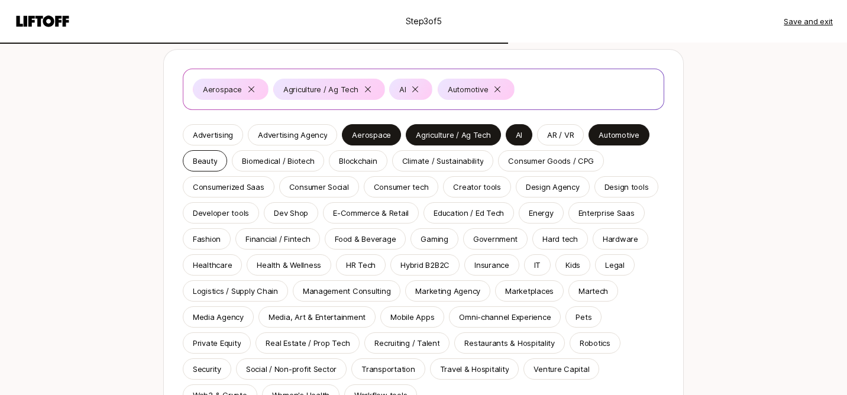
click at [208, 163] on p "Beauty" at bounding box center [205, 161] width 24 height 12
click at [271, 163] on p "Biomedical / Biotech" at bounding box center [278, 161] width 72 height 12
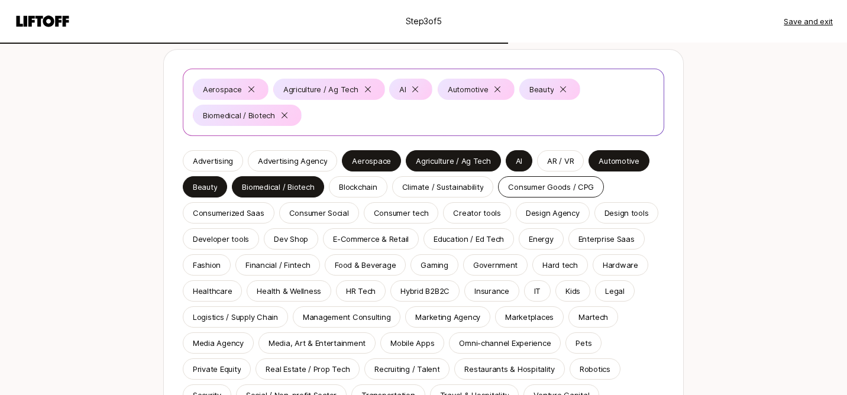
click at [555, 184] on p "Consumer Goods / CPG" at bounding box center [551, 187] width 86 height 12
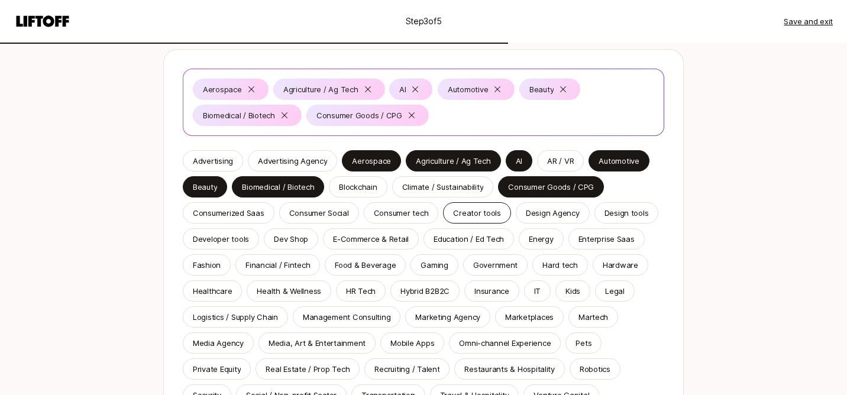
click at [483, 211] on p "Creator tools" at bounding box center [477, 213] width 48 height 12
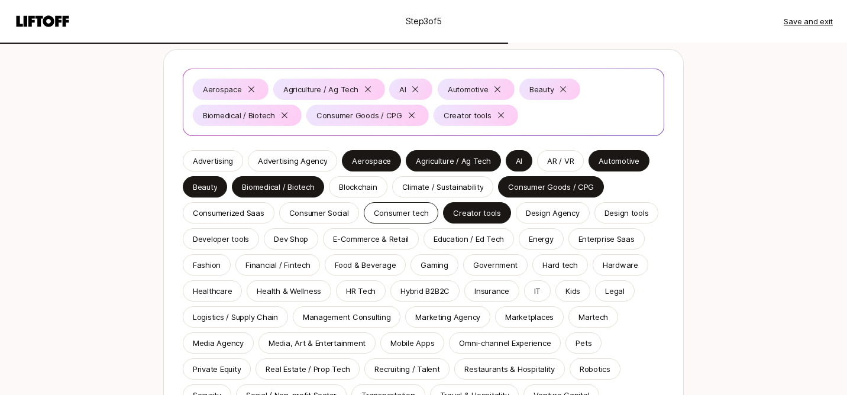
click at [406, 212] on p "Consumer tech" at bounding box center [401, 213] width 55 height 12
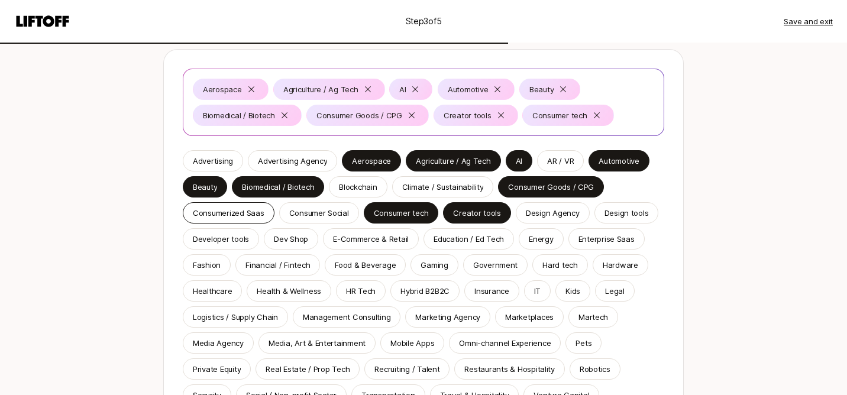
click at [248, 219] on div "Consumerized Saas" at bounding box center [229, 212] width 92 height 21
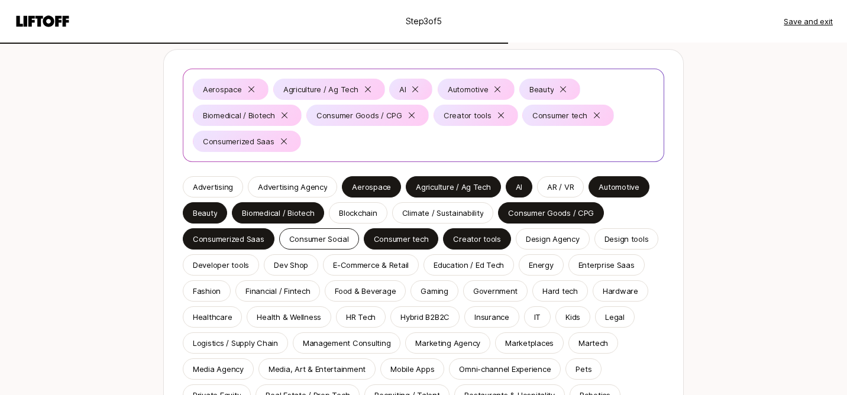
click at [331, 242] on p "Consumer Social" at bounding box center [319, 239] width 60 height 12
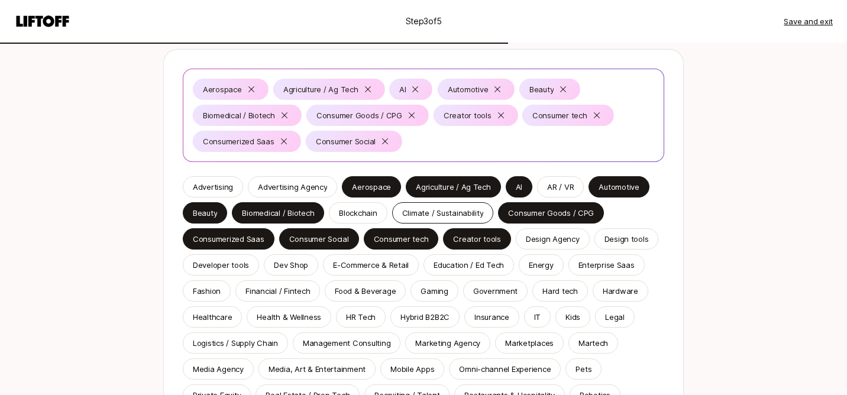
click at [443, 216] on p "Climate / Sustainability" at bounding box center [443, 213] width 82 height 12
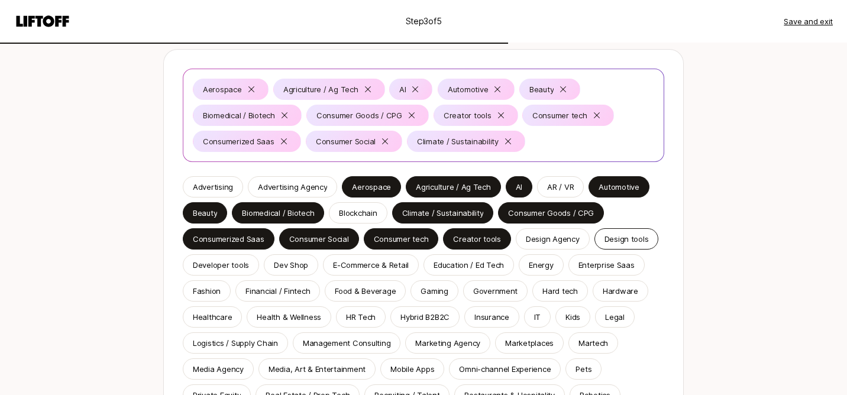
click at [614, 236] on p "Design tools" at bounding box center [626, 239] width 44 height 12
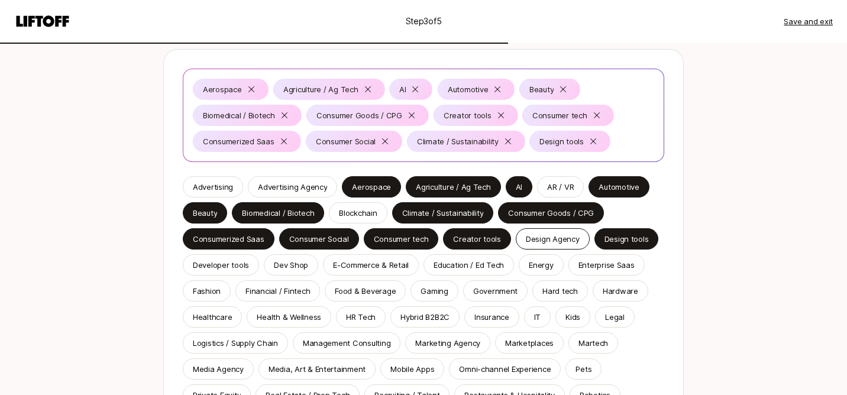
click at [560, 236] on p "Design Agency" at bounding box center [553, 239] width 54 height 12
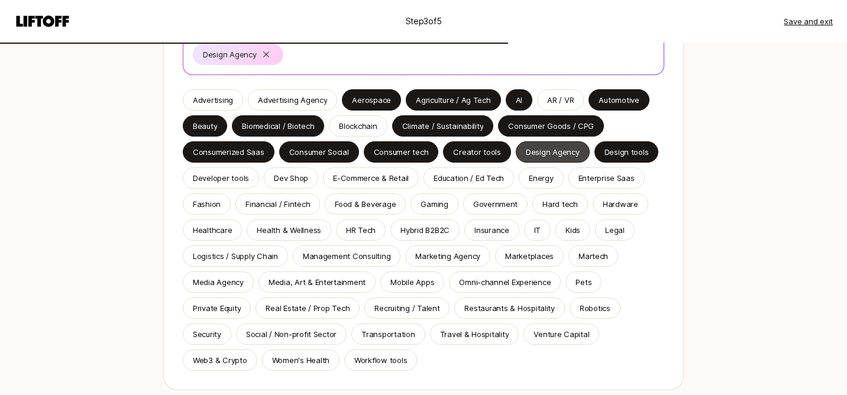
scroll to position [225, 0]
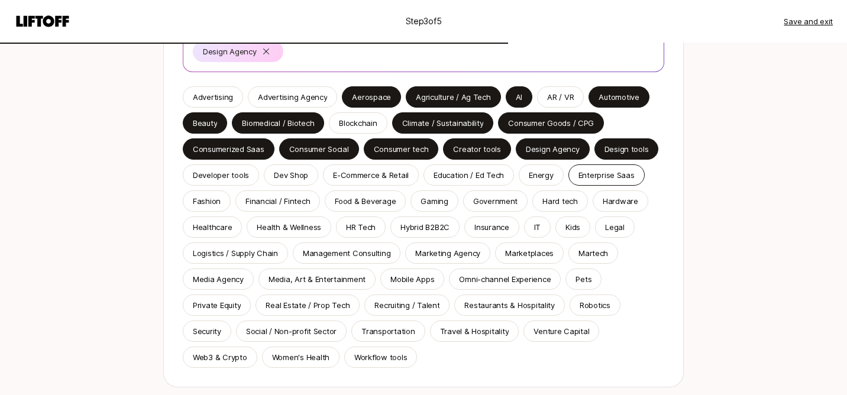
click at [596, 176] on p "Enterprise Saas" at bounding box center [606, 175] width 56 height 12
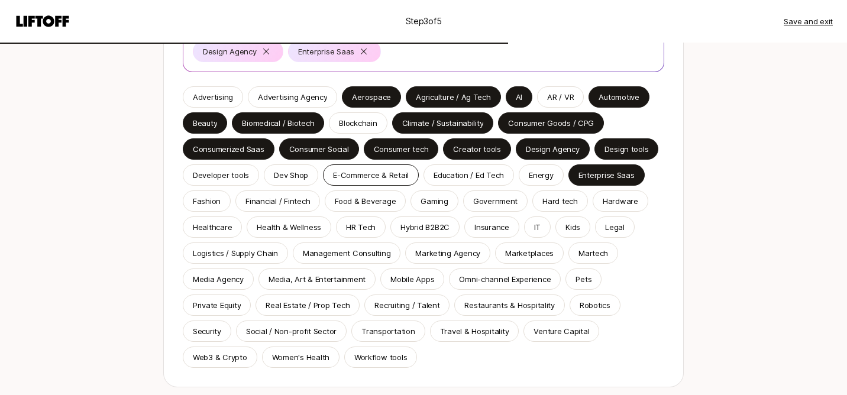
click at [367, 175] on p "E-Commerce & Retail" at bounding box center [371, 175] width 76 height 12
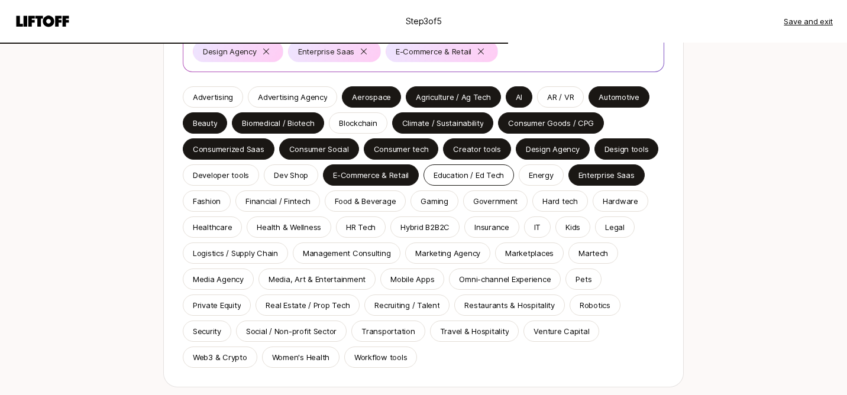
click at [469, 174] on p "Education / Ed Tech" at bounding box center [468, 175] width 70 height 12
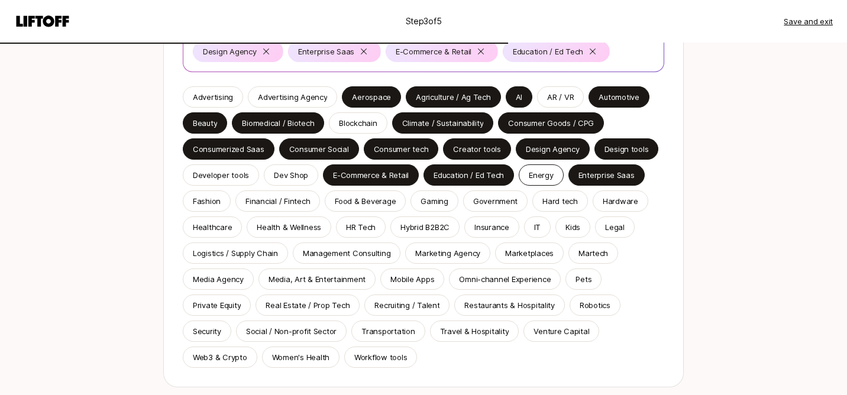
click at [531, 174] on p "Energy" at bounding box center [541, 175] width 24 height 12
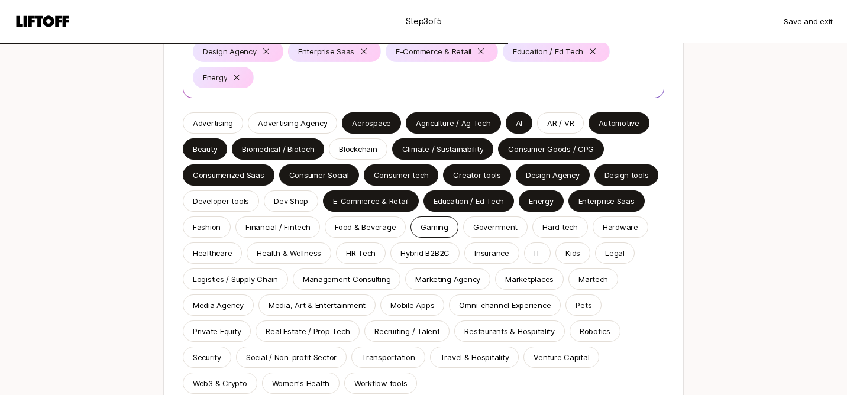
click at [432, 229] on p "Gaming" at bounding box center [433, 227] width 27 height 12
click at [381, 231] on p "Food & Beverage" at bounding box center [365, 227] width 61 height 12
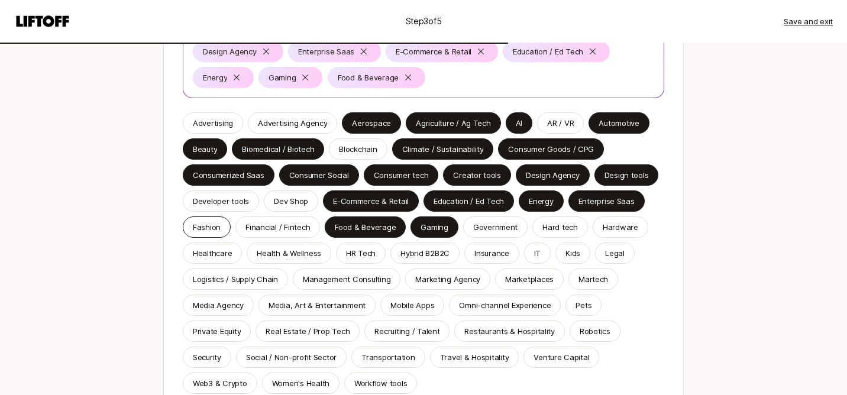
click at [212, 229] on p "Fashion" at bounding box center [207, 227] width 28 height 12
click at [218, 255] on p "Healthcare" at bounding box center [212, 253] width 39 height 12
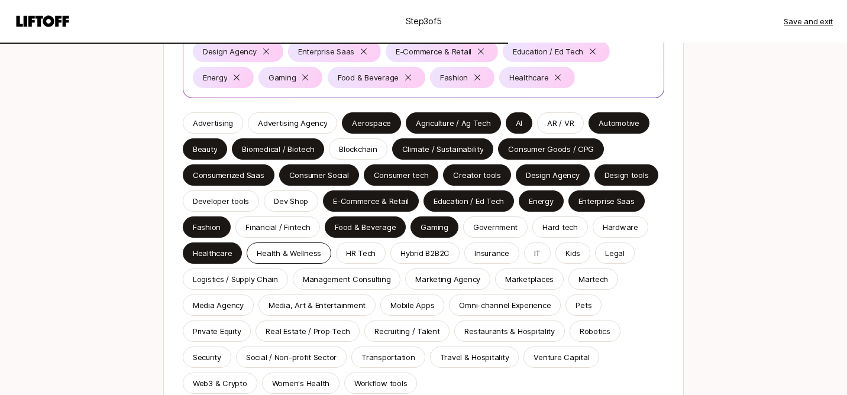
click at [271, 254] on p "Health & Wellness" at bounding box center [289, 253] width 64 height 12
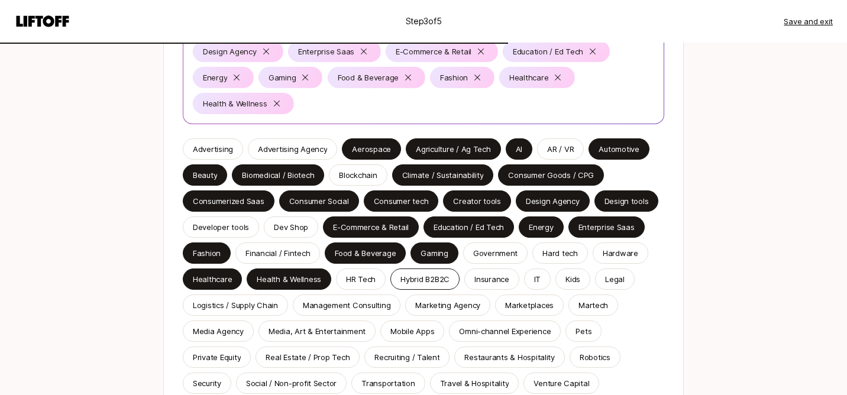
click at [432, 284] on p "Hybrid B2B2C" at bounding box center [424, 279] width 49 height 12
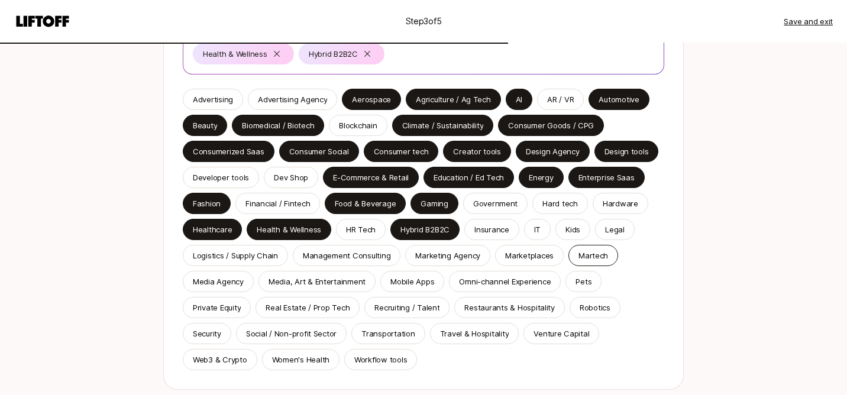
scroll to position [295, 0]
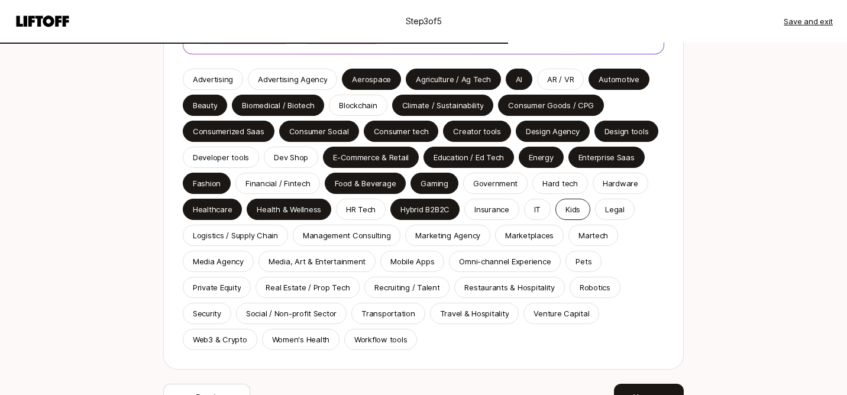
click at [569, 214] on p "Kids" at bounding box center [572, 209] width 15 height 12
click at [405, 258] on p "Mobile Apps" at bounding box center [412, 261] width 44 height 12
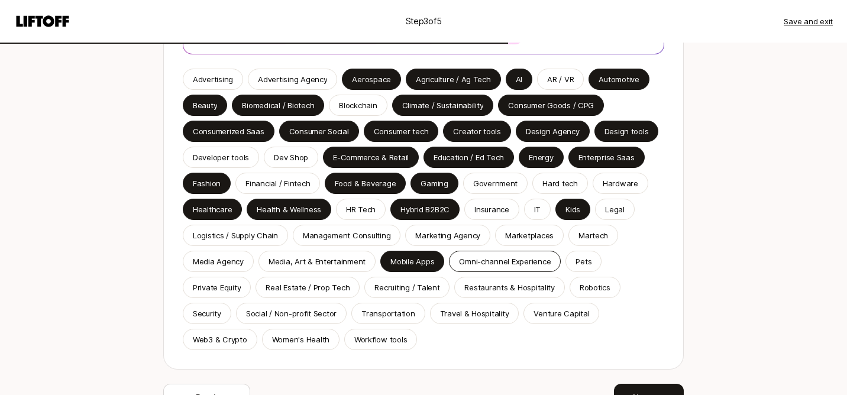
click at [479, 256] on p "Omni-channel Experience" at bounding box center [505, 261] width 92 height 12
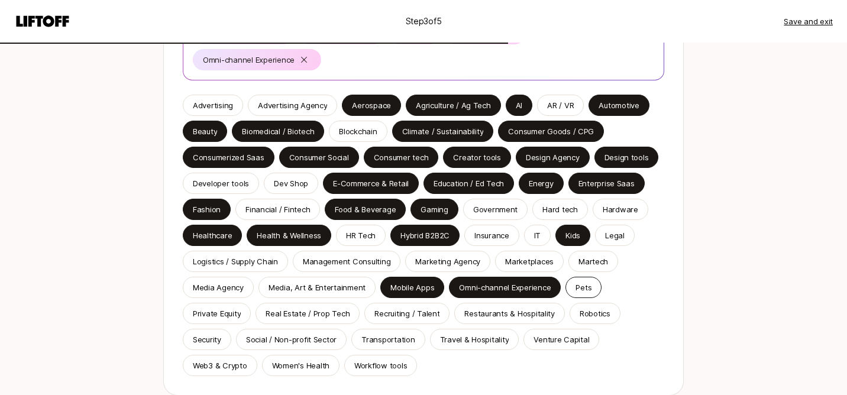
click at [579, 283] on p "Pets" at bounding box center [583, 287] width 16 height 12
click at [531, 317] on p "Restaurants & Hospitality" at bounding box center [509, 313] width 90 height 12
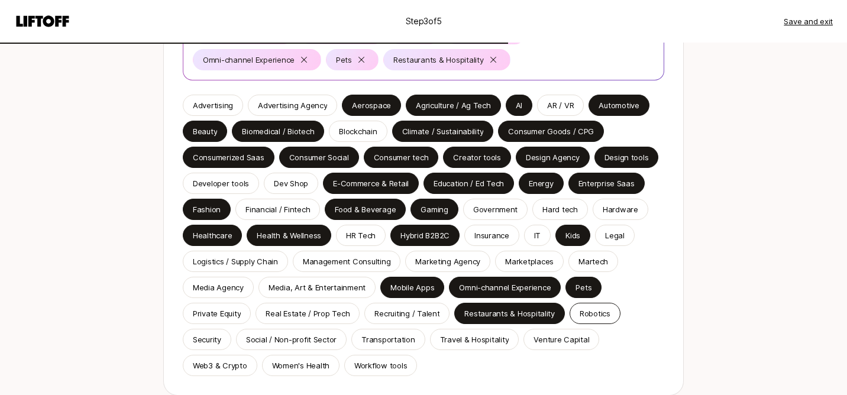
click at [588, 312] on p "Robotics" at bounding box center [594, 313] width 31 height 12
click at [388, 315] on p "Recruiting / Talent" at bounding box center [406, 313] width 65 height 12
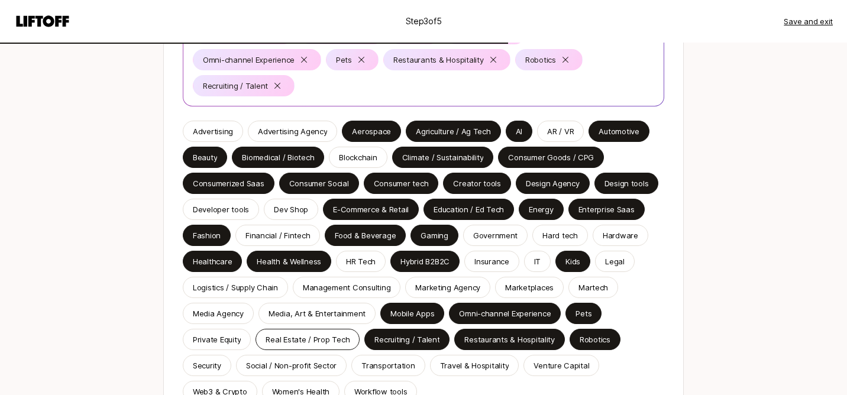
click at [302, 338] on p "Real Estate / Prop Tech" at bounding box center [307, 339] width 84 height 12
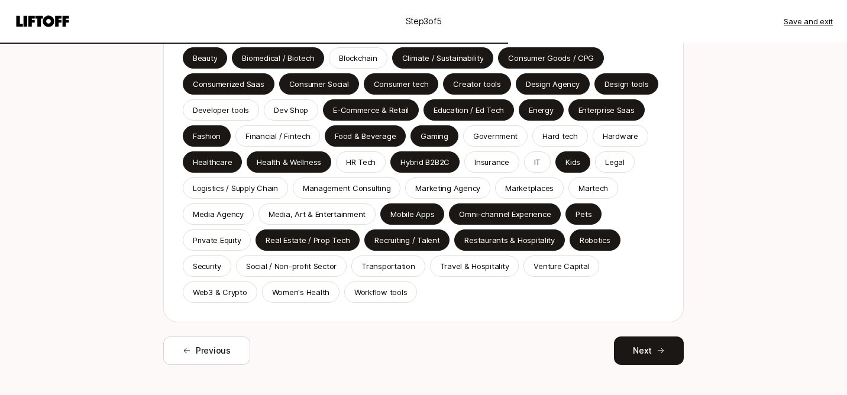
scroll to position [396, 0]
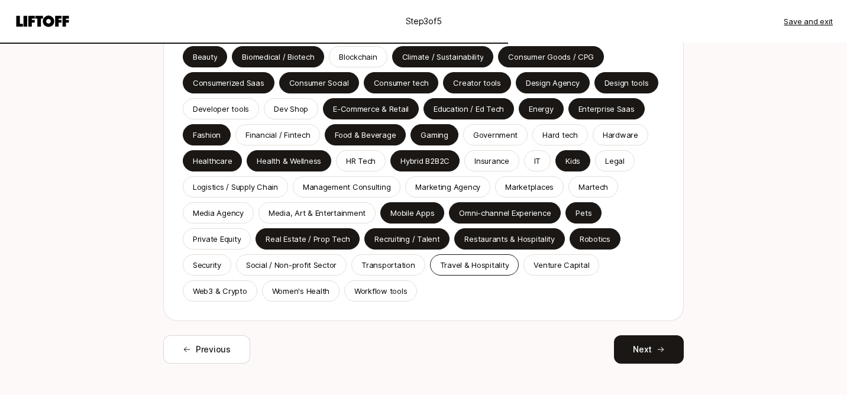
click at [453, 262] on p "Travel & Hospitality" at bounding box center [474, 265] width 69 height 12
click at [550, 261] on p "Venture Capital" at bounding box center [561, 265] width 56 height 12
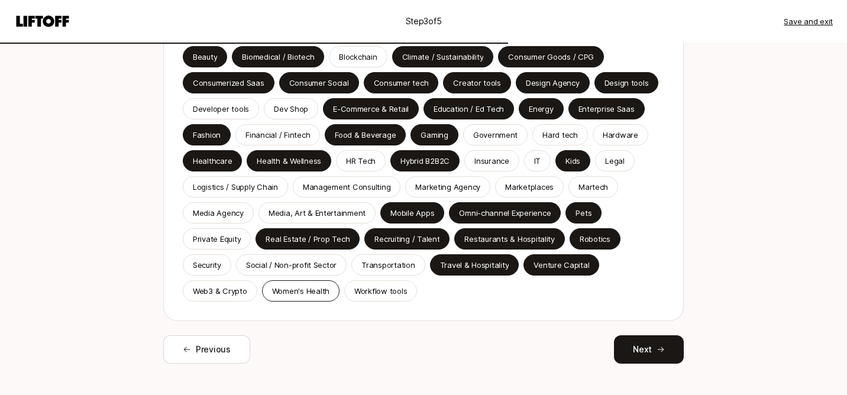
click at [300, 296] on p "Women's Health" at bounding box center [300, 291] width 57 height 12
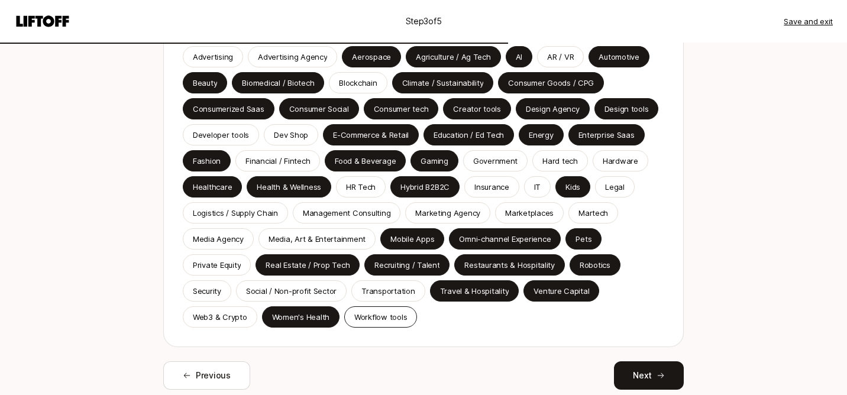
click at [386, 320] on p "Workflow tools" at bounding box center [380, 317] width 53 height 12
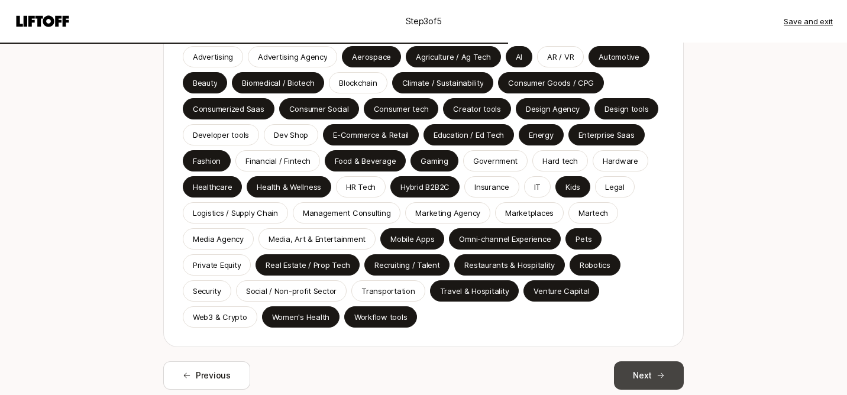
click at [657, 377] on icon at bounding box center [660, 375] width 8 height 8
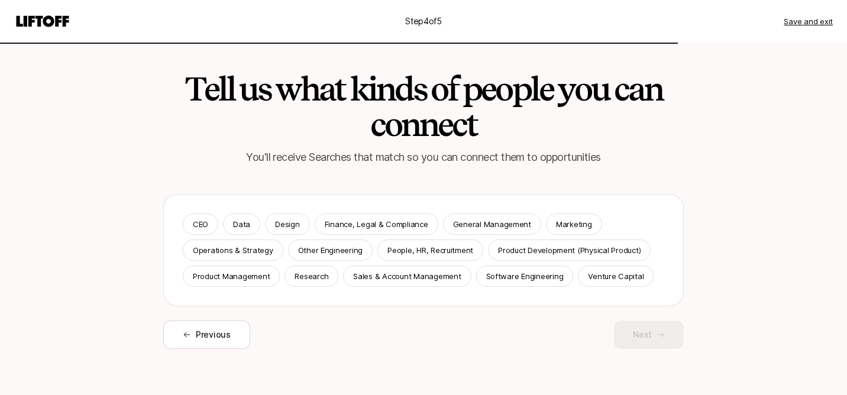
scroll to position [1, 0]
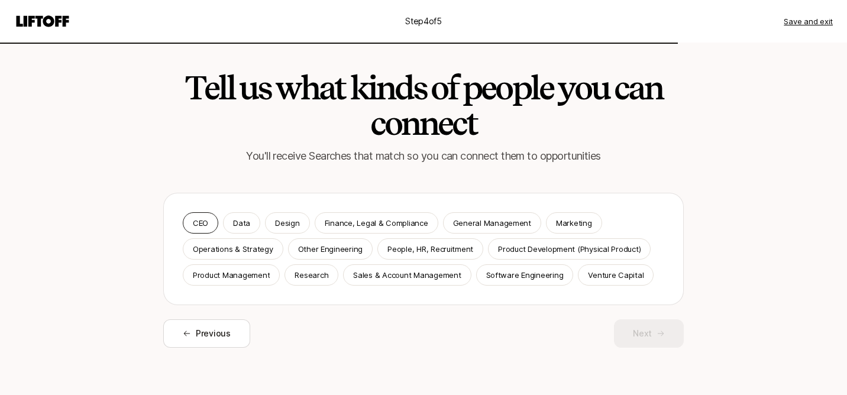
click at [206, 221] on p "CEO" at bounding box center [200, 223] width 15 height 12
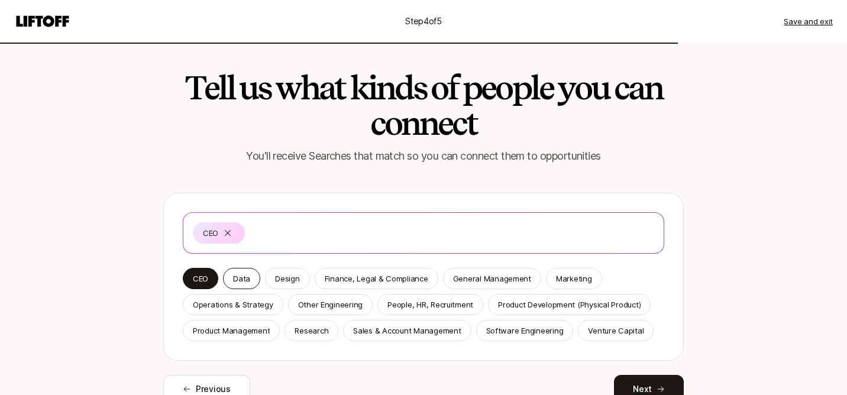
click at [248, 281] on p "Data" at bounding box center [241, 279] width 17 height 12
click at [285, 281] on p "Design" at bounding box center [287, 279] width 24 height 12
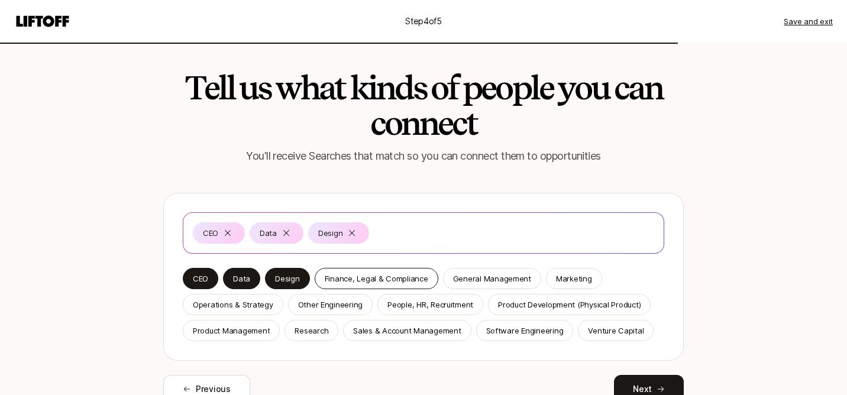
click at [375, 278] on p "Finance, Legal & Compliance" at bounding box center [376, 279] width 103 height 12
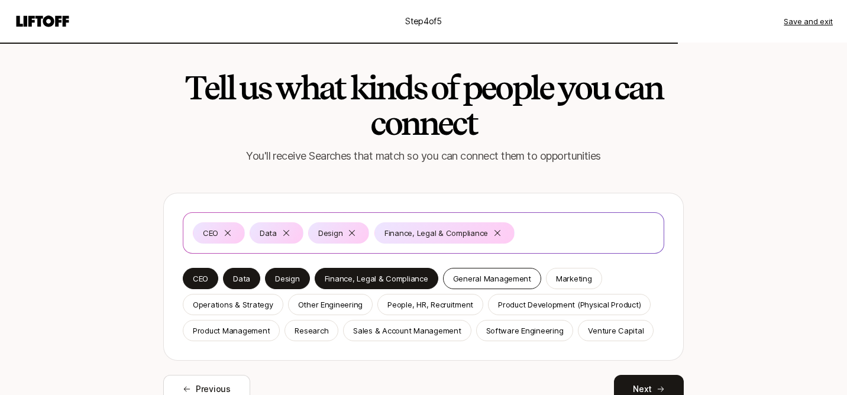
click at [514, 277] on p "General Management" at bounding box center [492, 279] width 78 height 12
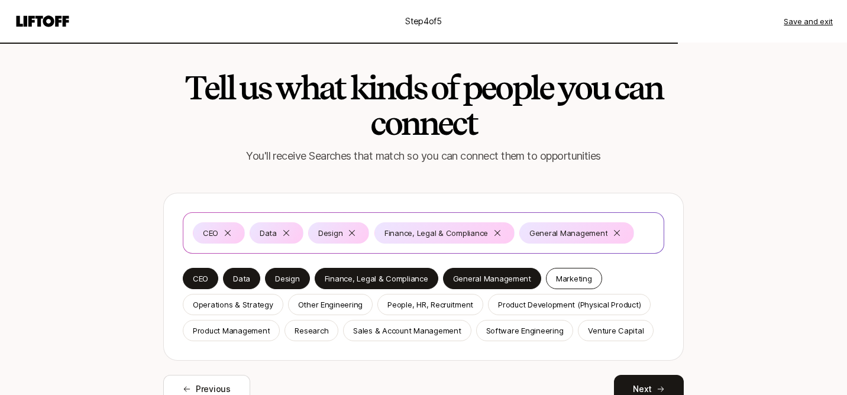
click at [573, 278] on p "Marketing" at bounding box center [574, 279] width 36 height 12
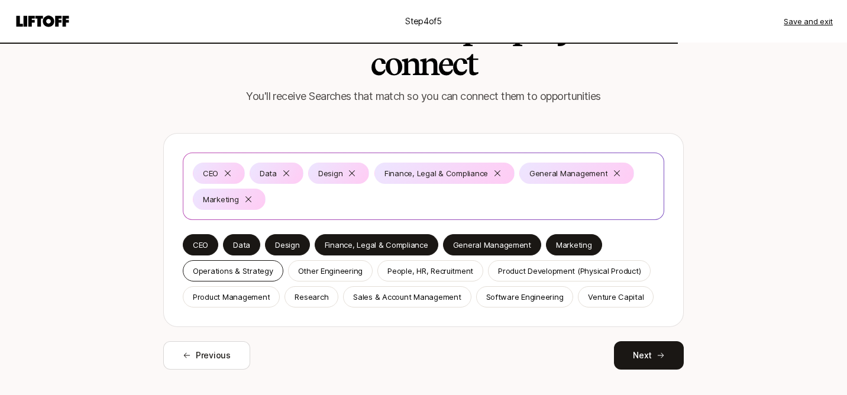
scroll to position [83, 0]
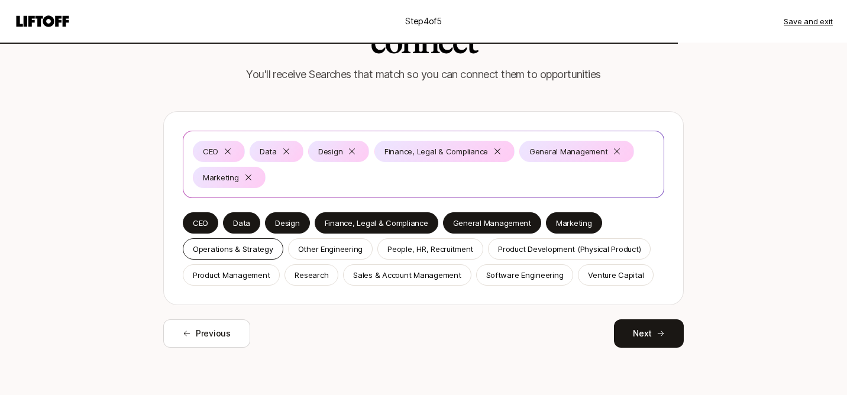
click at [251, 249] on p "Operations & Strategy" at bounding box center [233, 249] width 80 height 12
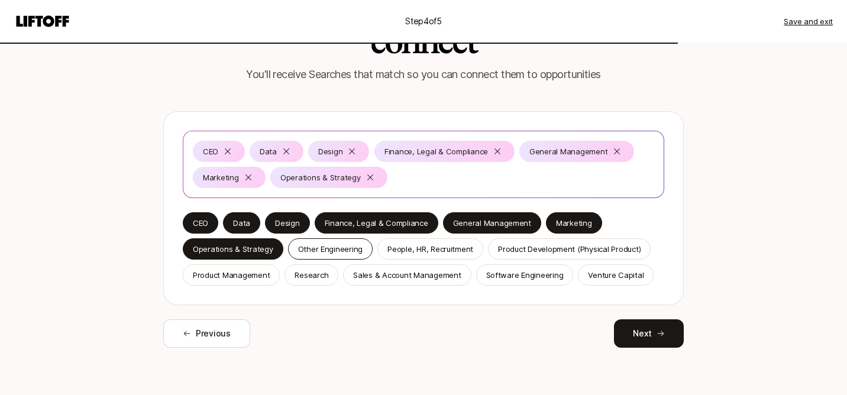
click at [352, 246] on p "Other Engineering" at bounding box center [330, 249] width 65 height 12
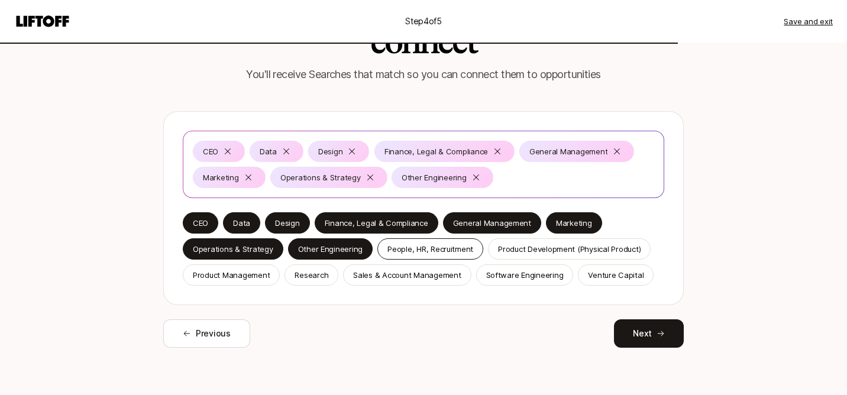
click at [457, 244] on p "People, HR, Recruitment" at bounding box center [430, 249] width 86 height 12
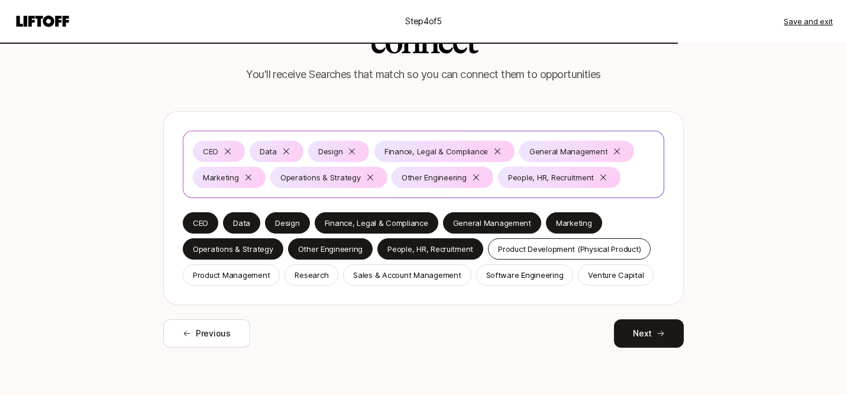
click at [569, 248] on p "Product Development (Physical Product)" at bounding box center [569, 249] width 142 height 12
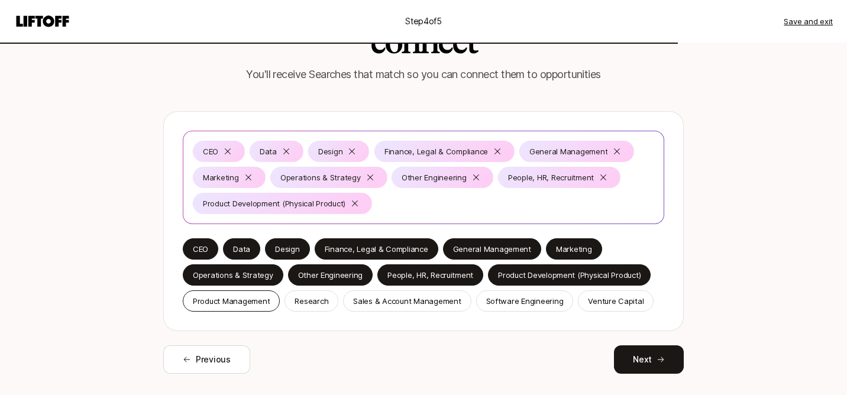
click at [244, 307] on div "Product Management" at bounding box center [231, 300] width 97 height 21
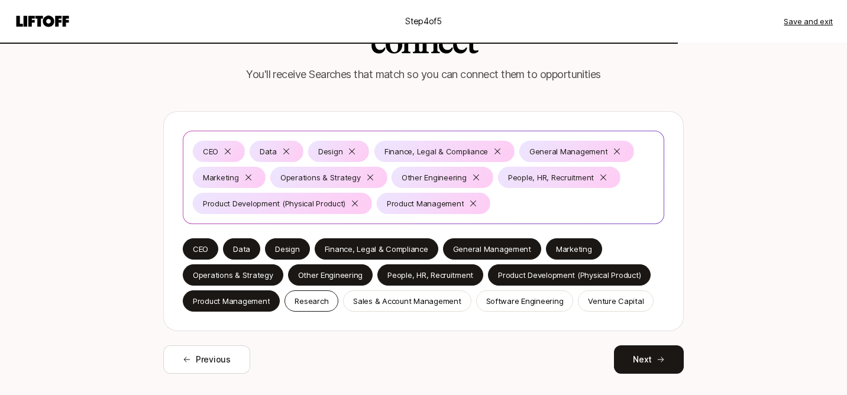
click at [312, 305] on p "Research" at bounding box center [311, 301] width 34 height 12
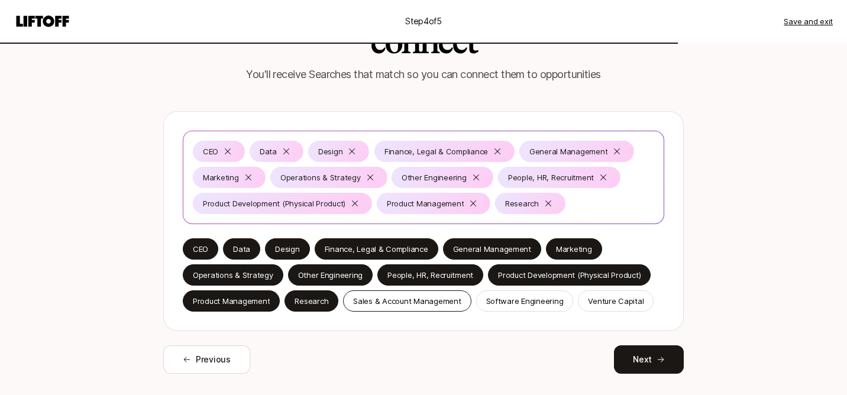
click at [429, 298] on p "Sales & Account Management" at bounding box center [407, 301] width 108 height 12
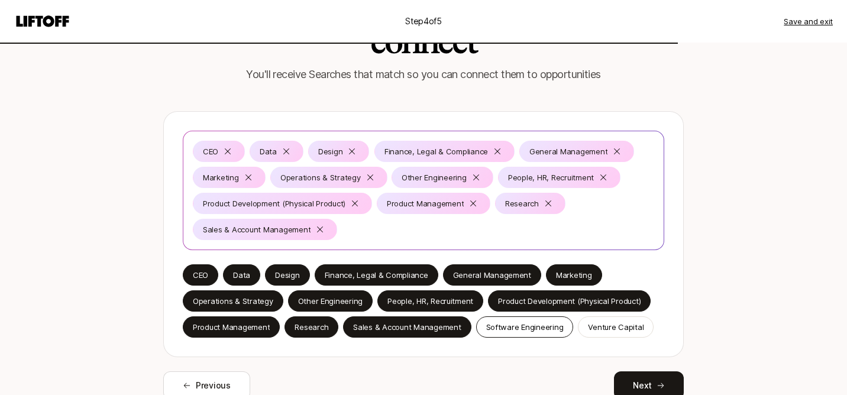
click at [531, 328] on p "Software Engineering" at bounding box center [524, 327] width 77 height 12
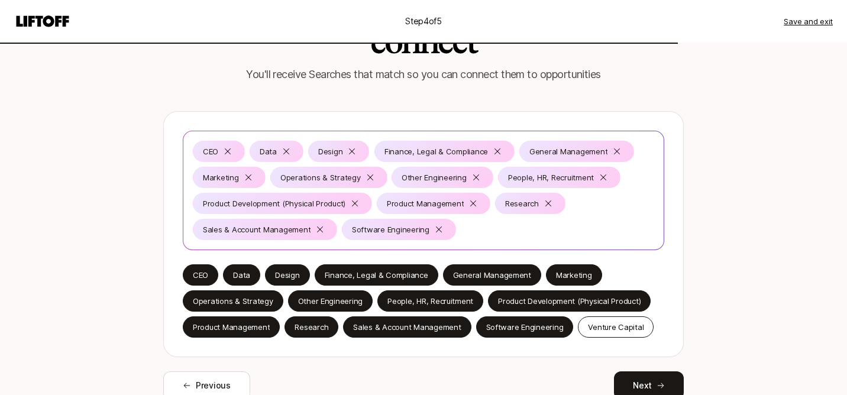
click at [615, 330] on p "Venture Capital" at bounding box center [616, 327] width 56 height 12
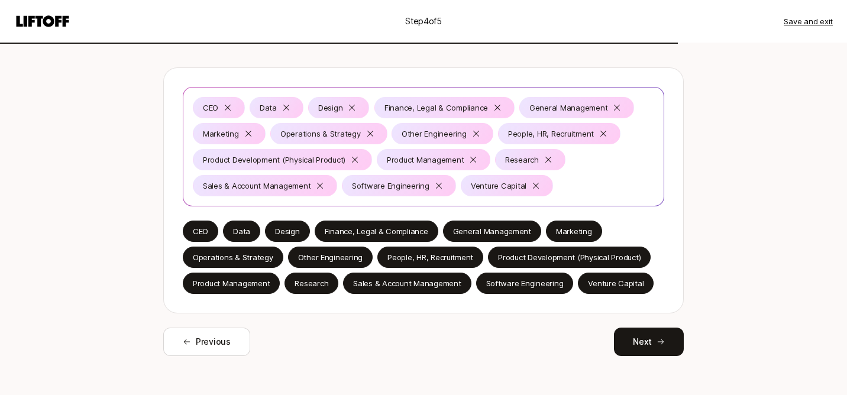
scroll to position [135, 0]
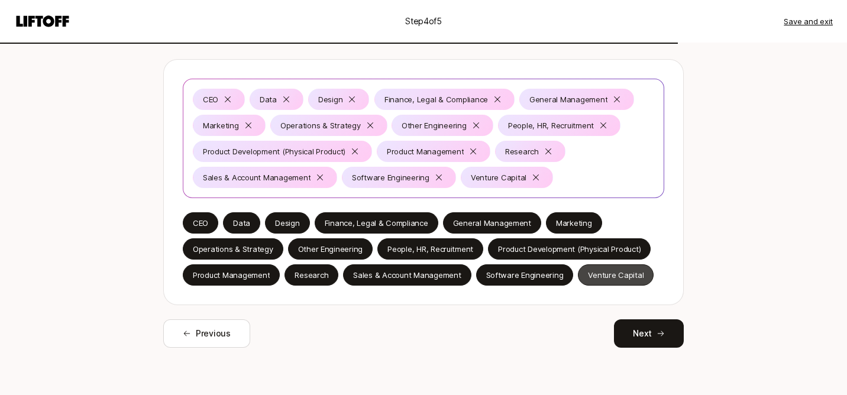
click at [629, 277] on p "Venture Capital" at bounding box center [616, 275] width 56 height 12
click at [627, 280] on p "Venture Capital" at bounding box center [616, 275] width 56 height 12
click at [643, 332] on button "Next" at bounding box center [649, 333] width 70 height 28
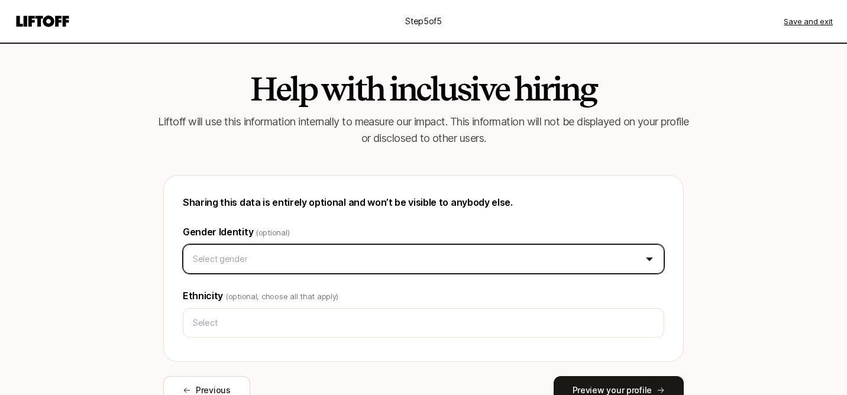
click at [418, 264] on html "Step 5 of 5 Save and exit Help with inclusive hiring Liftoff will use this info…" at bounding box center [423, 197] width 847 height 395
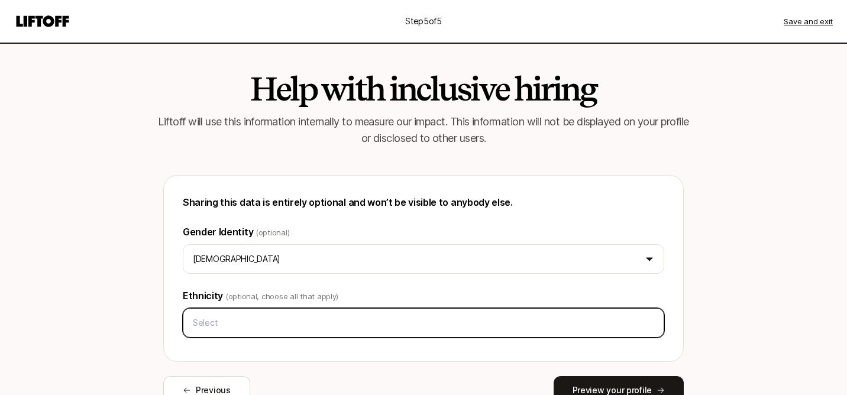
click at [319, 322] on input "text" at bounding box center [423, 322] width 471 height 21
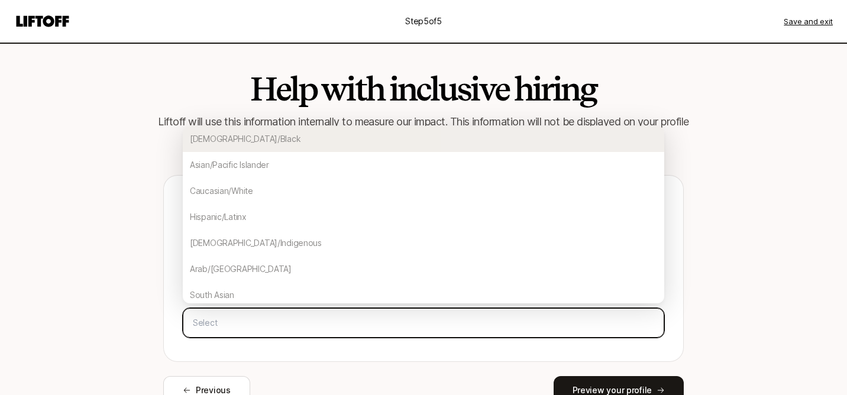
type input "b"
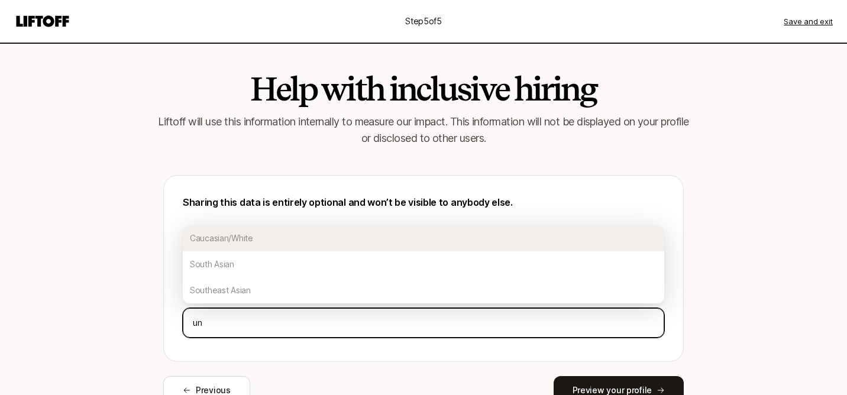
type input "u"
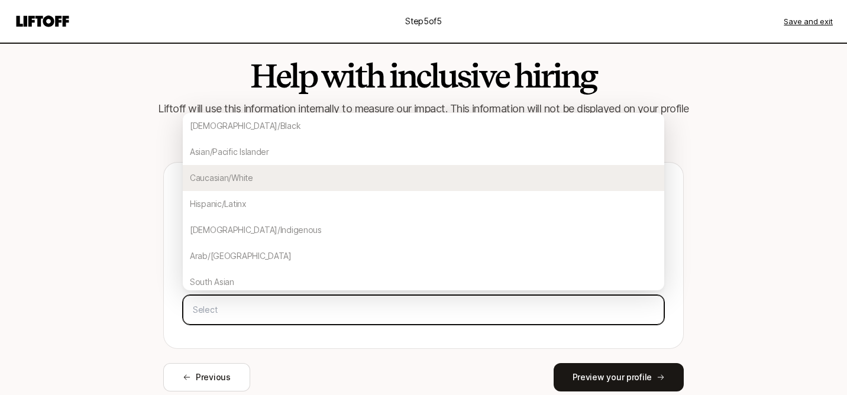
click at [341, 179] on div "Caucasian/White" at bounding box center [423, 178] width 481 height 26
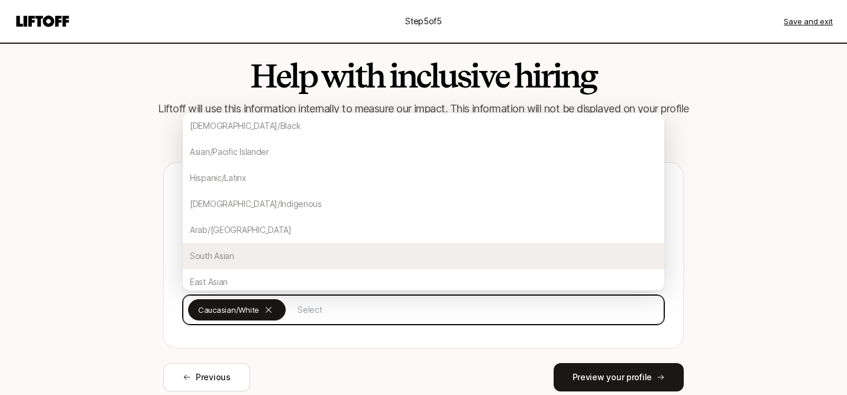
scroll to position [109, 0]
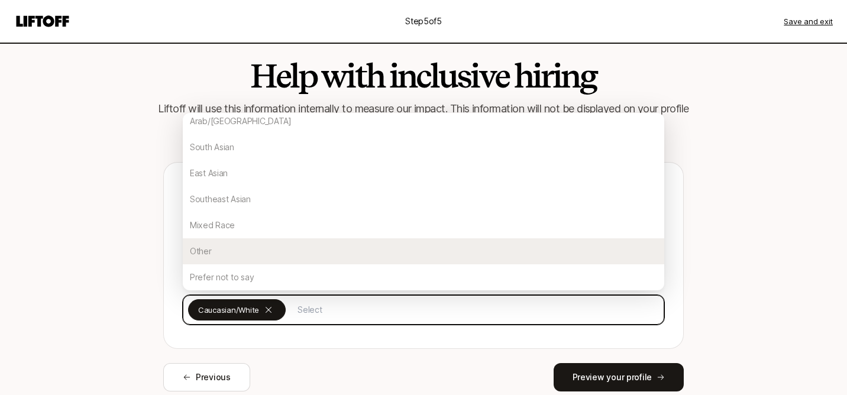
click at [268, 250] on div "Other" at bounding box center [423, 251] width 481 height 26
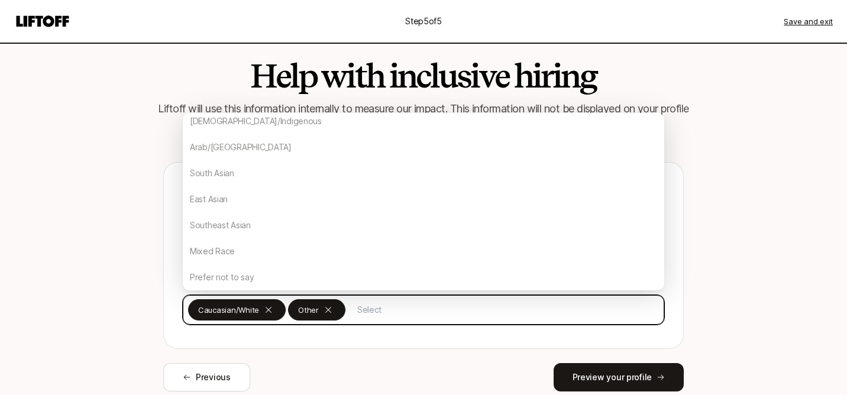
scroll to position [83, 0]
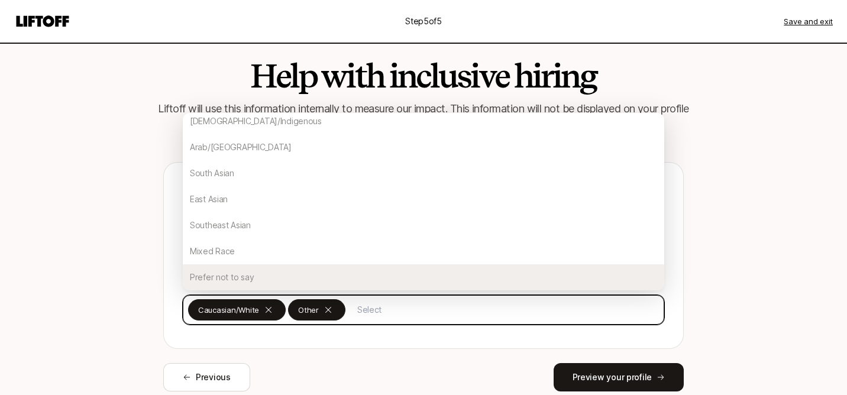
paste input "White British"
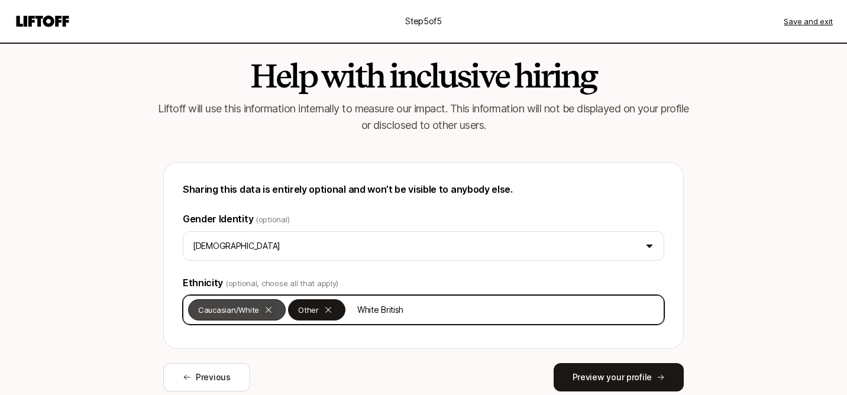
type input "White British"
click at [269, 306] on icon at bounding box center [268, 309] width 9 height 9
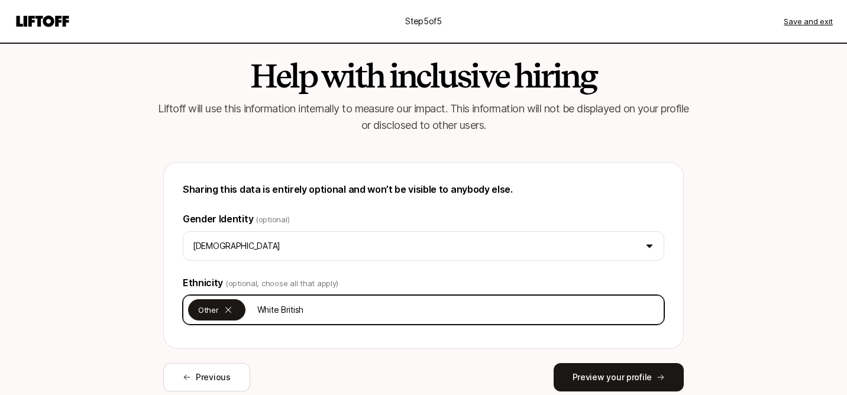
click at [351, 310] on input "White British" at bounding box center [455, 309] width 406 height 21
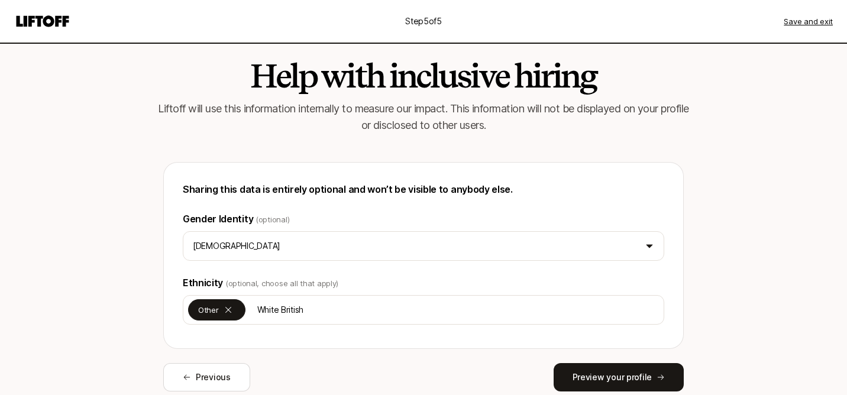
click at [333, 346] on div "Sharing this data is entirely optional and won’t be visible to anybody else. Ge…" at bounding box center [423, 255] width 520 height 187
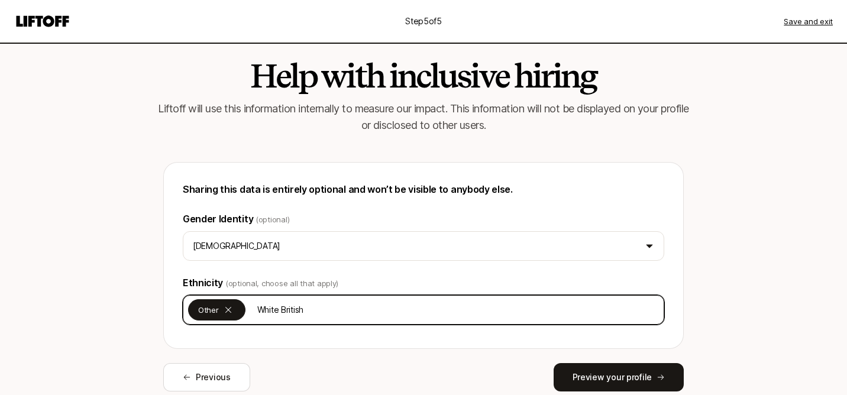
click at [330, 309] on input "White British" at bounding box center [455, 309] width 406 height 21
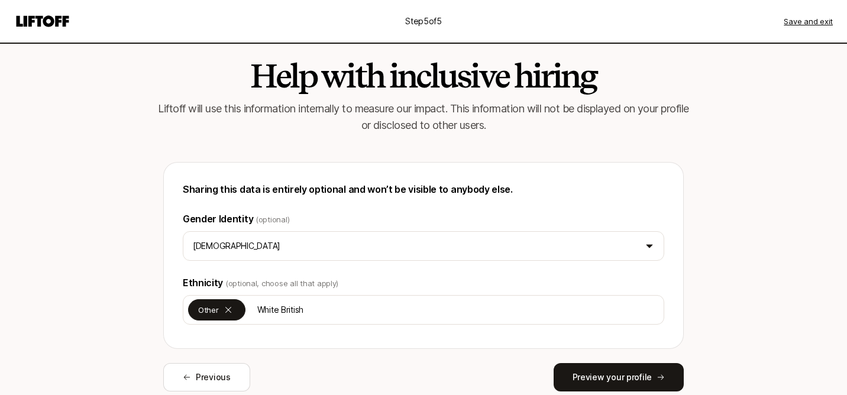
click at [315, 372] on div "Previous Preview your profile" at bounding box center [423, 377] width 520 height 28
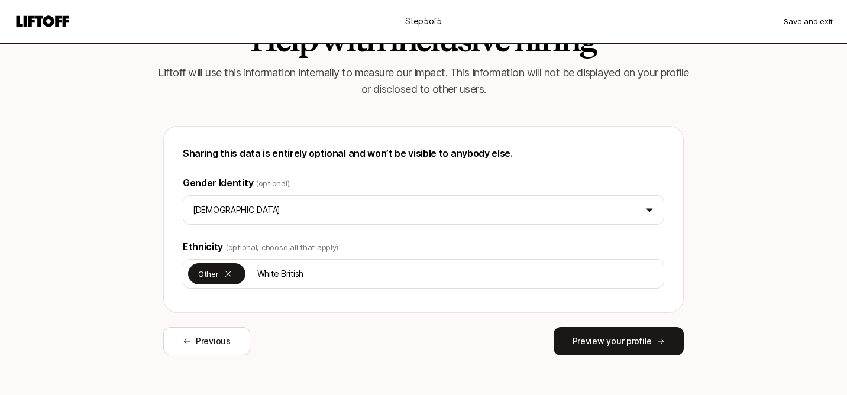
scroll to position [51, 0]
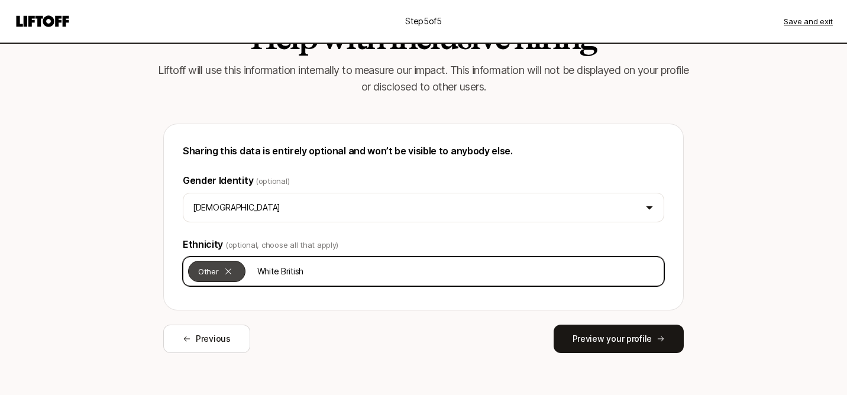
click at [207, 267] on p "Other" at bounding box center [208, 271] width 21 height 12
click at [247, 273] on input "White British" at bounding box center [423, 271] width 471 height 21
click at [288, 273] on input "White British" at bounding box center [423, 271] width 471 height 21
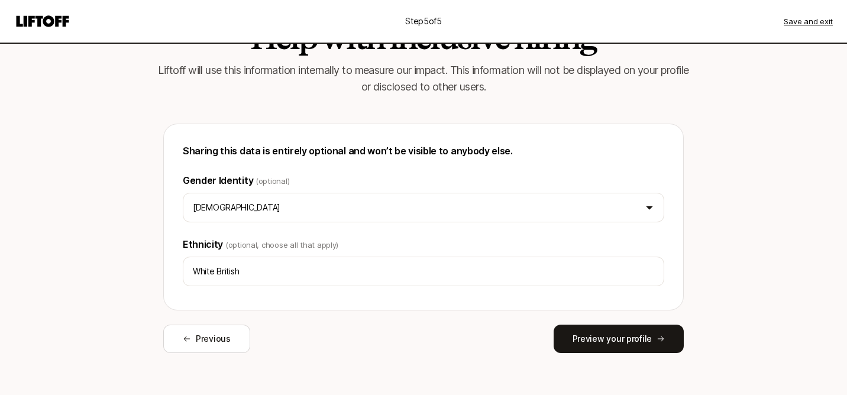
click at [381, 352] on div "Previous Preview your profile" at bounding box center [423, 339] width 520 height 28
click at [585, 345] on button "Preview your profile" at bounding box center [618, 339] width 130 height 28
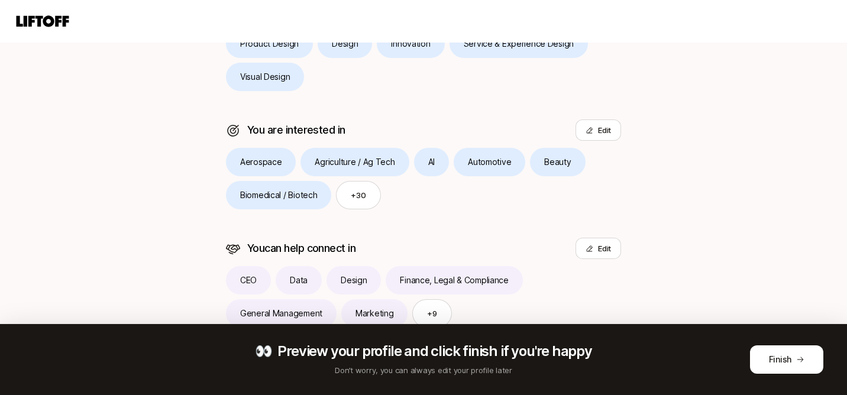
scroll to position [371, 0]
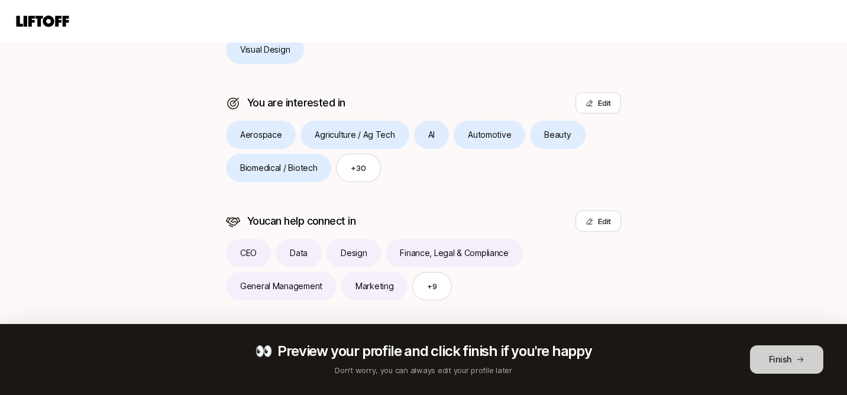
click at [774, 359] on button "Finish" at bounding box center [786, 359] width 73 height 28
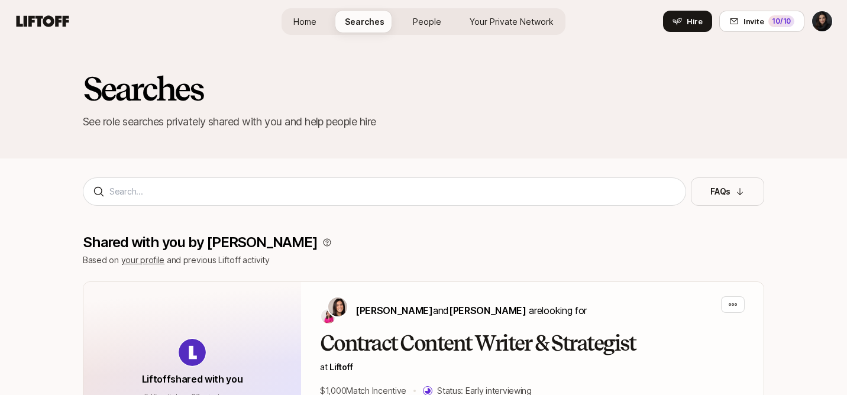
click at [306, 21] on span "Home" at bounding box center [304, 21] width 23 height 12
